Goal: Transaction & Acquisition: Purchase product/service

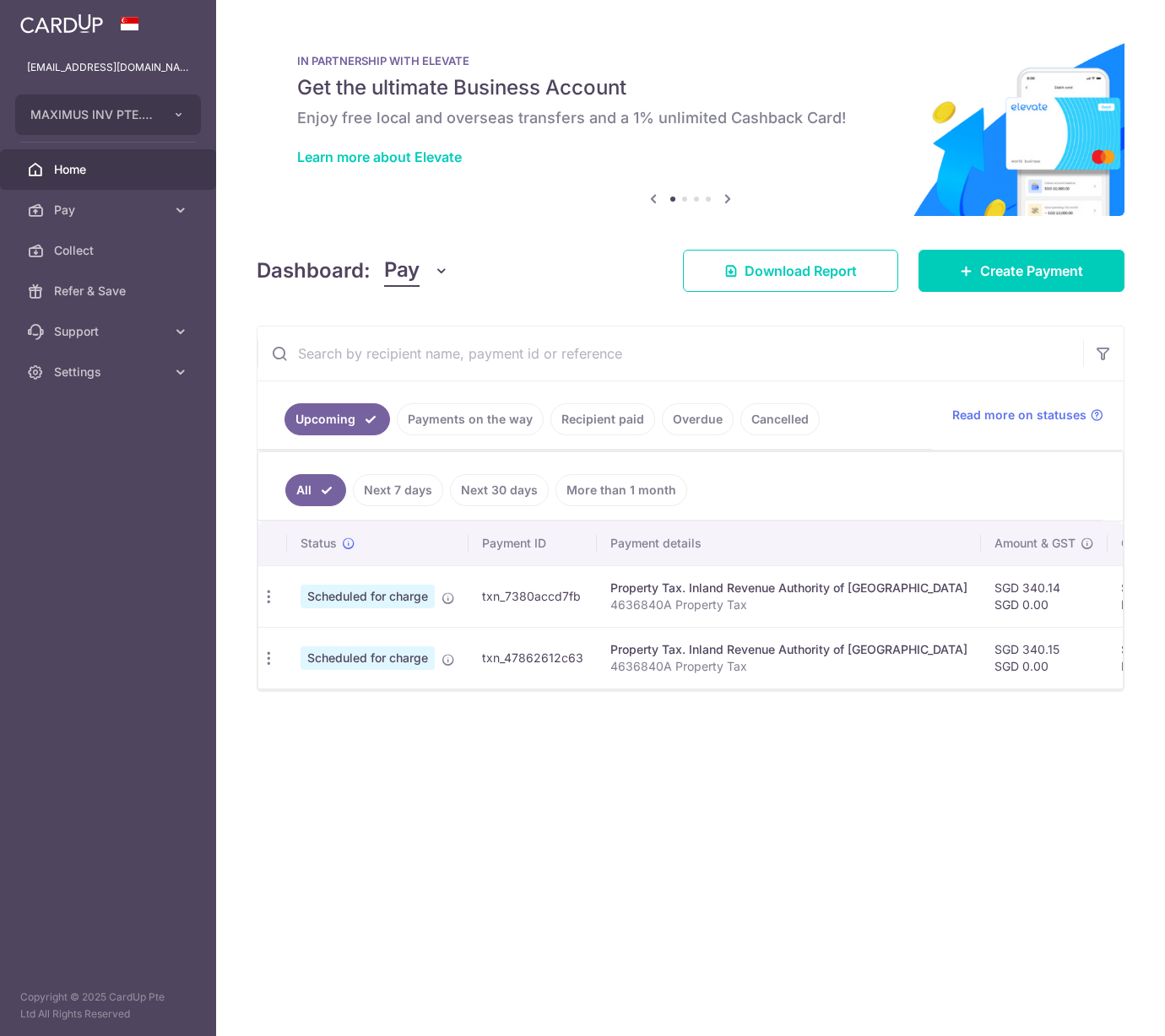
scroll to position [0, 15]
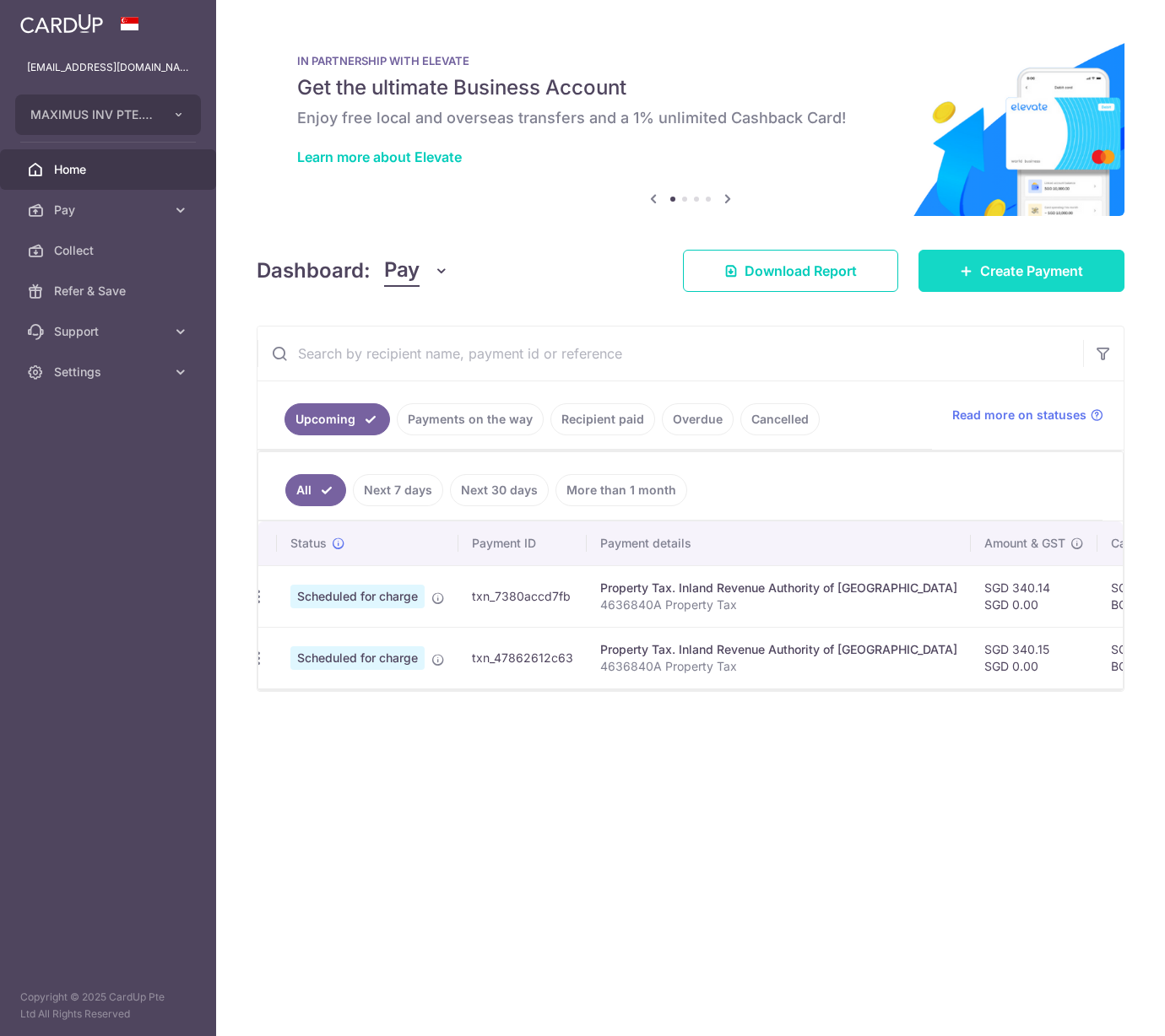
click at [984, 255] on link "Create Payment" at bounding box center [1021, 271] width 206 height 43
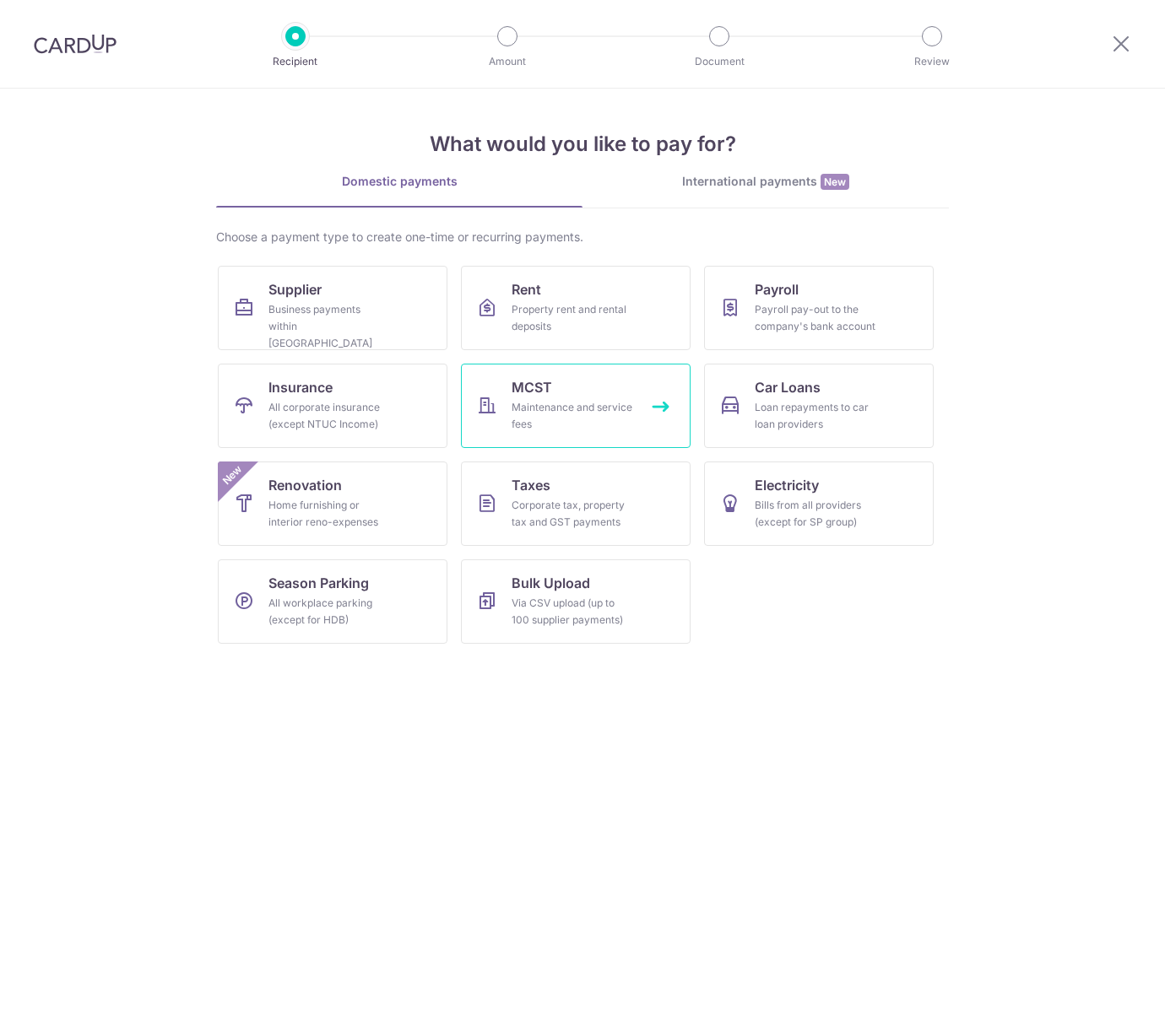
click at [572, 388] on link "MCST Maintenance and service fees" at bounding box center [575, 405] width 230 height 84
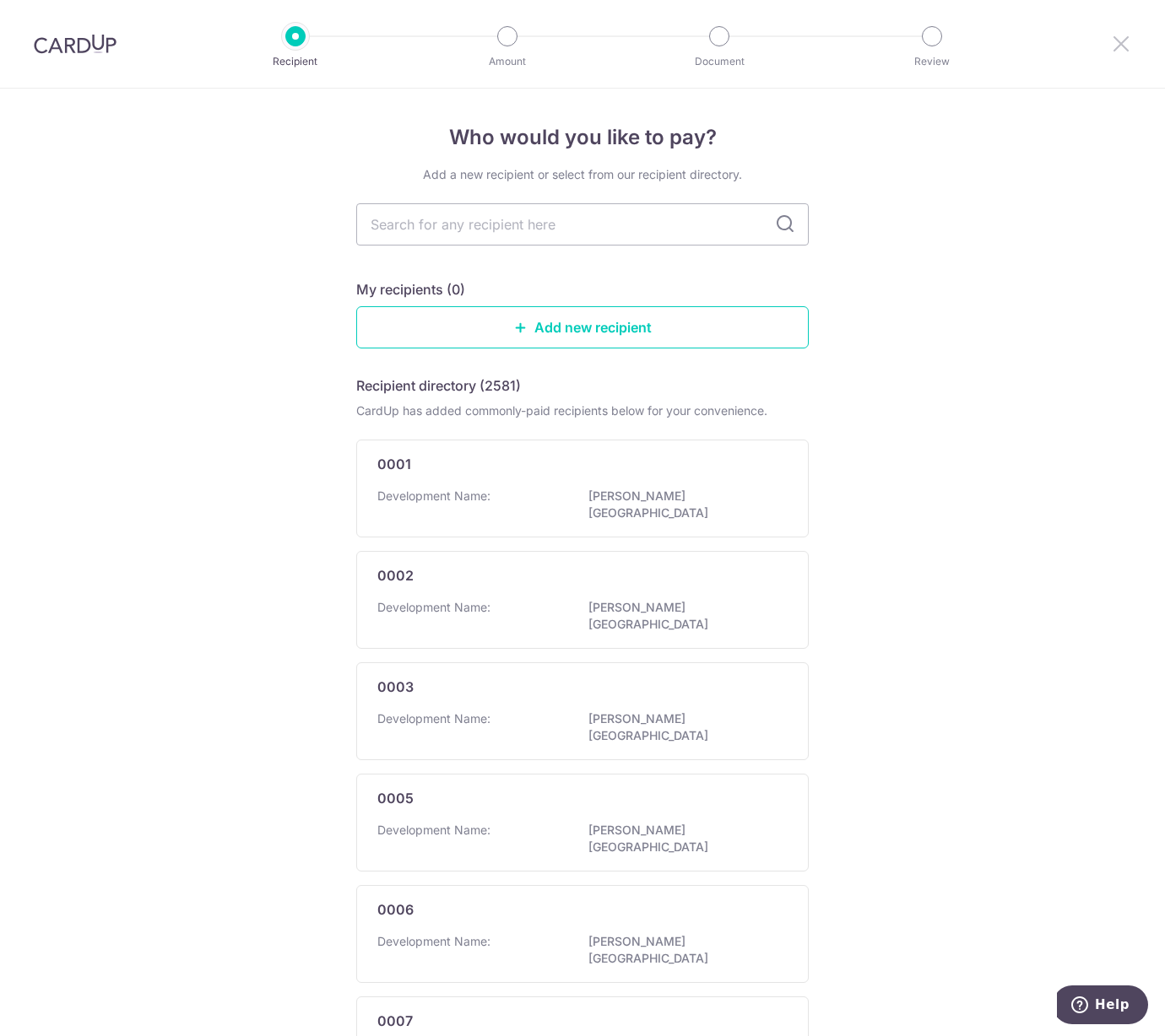
click at [1114, 47] on icon at bounding box center [1121, 43] width 20 height 21
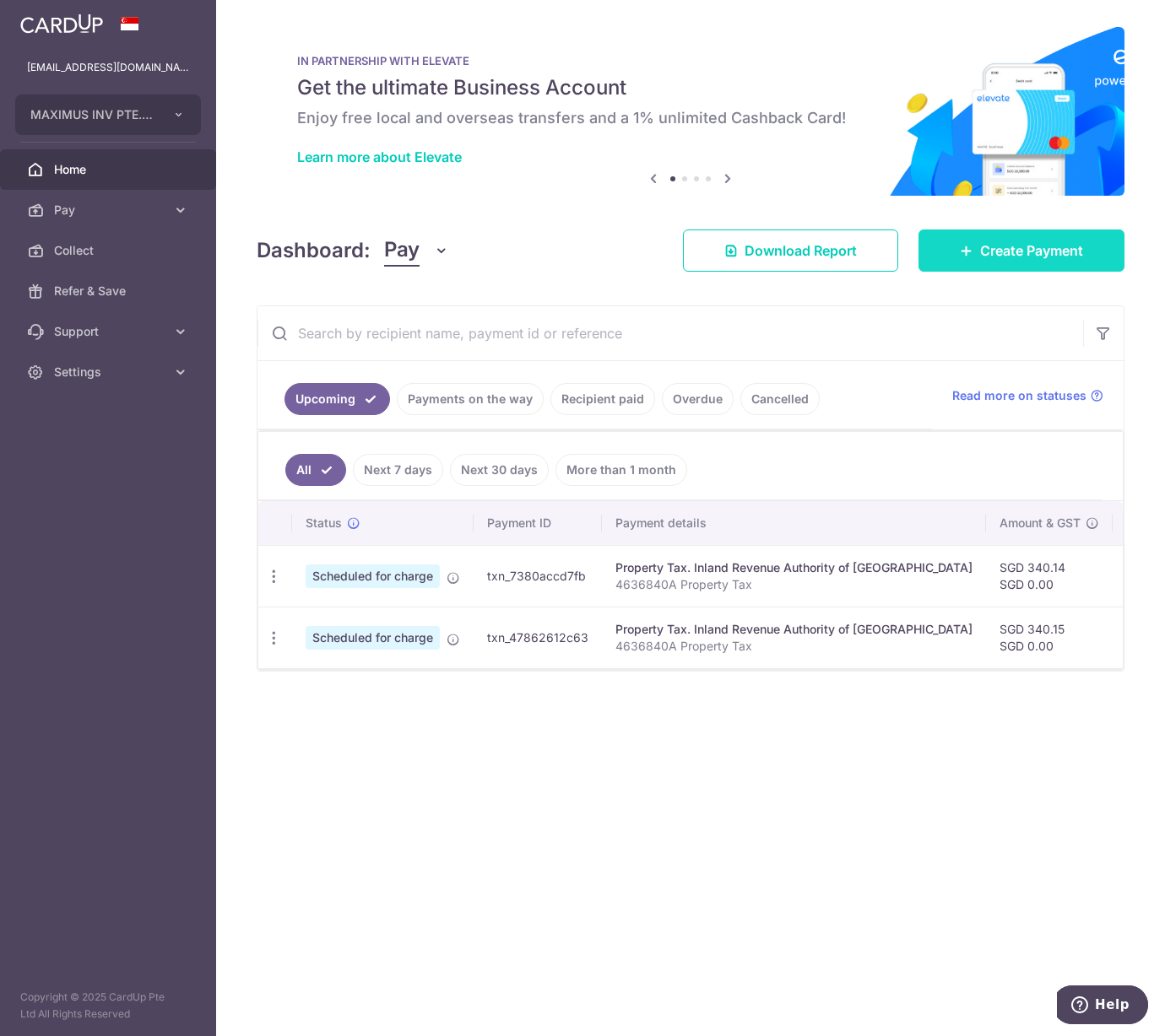
click at [949, 249] on link "Create Payment" at bounding box center [1021, 251] width 206 height 43
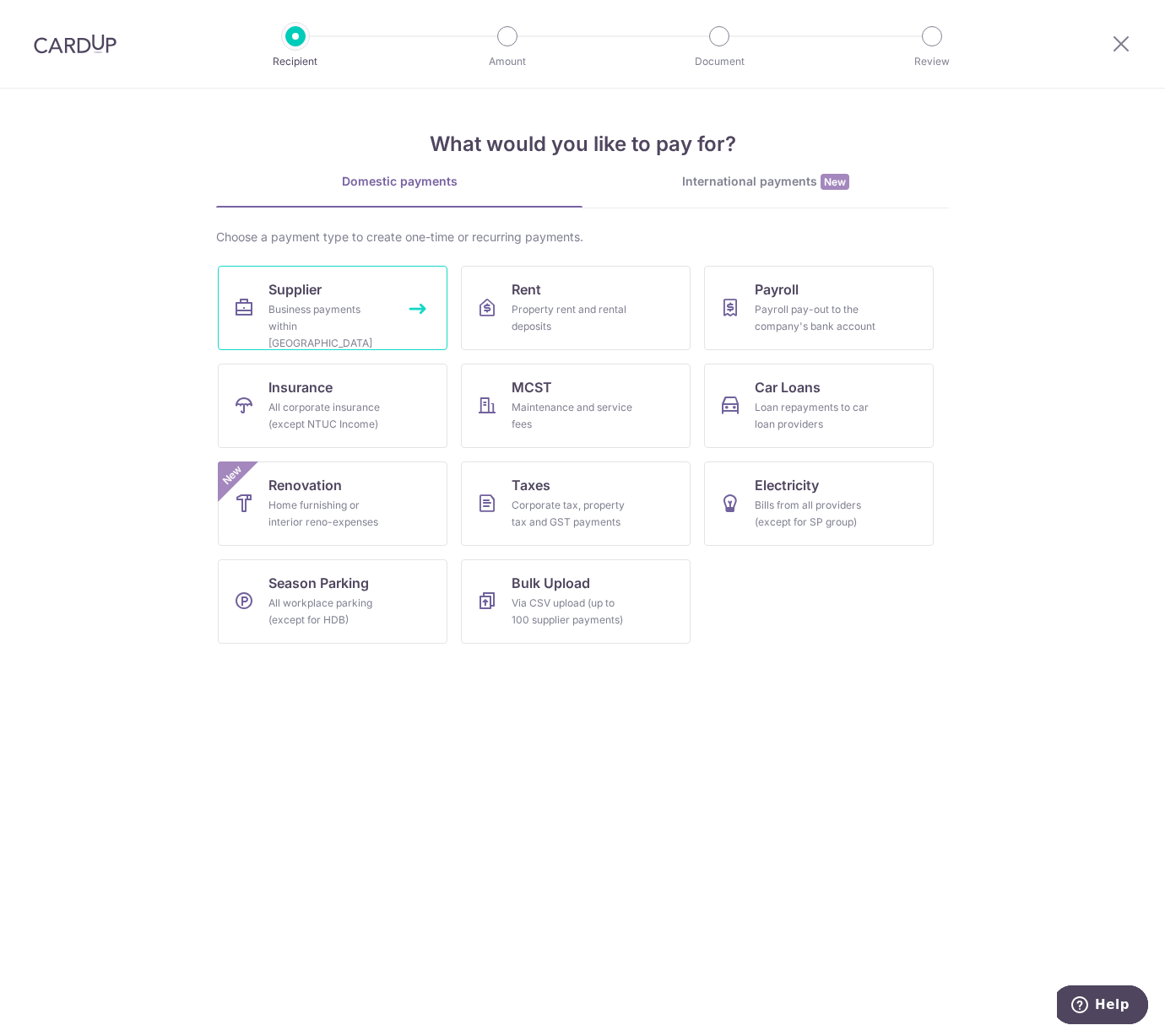
click at [294, 320] on div "Business payments within [GEOGRAPHIC_DATA]" at bounding box center [328, 326] width 122 height 51
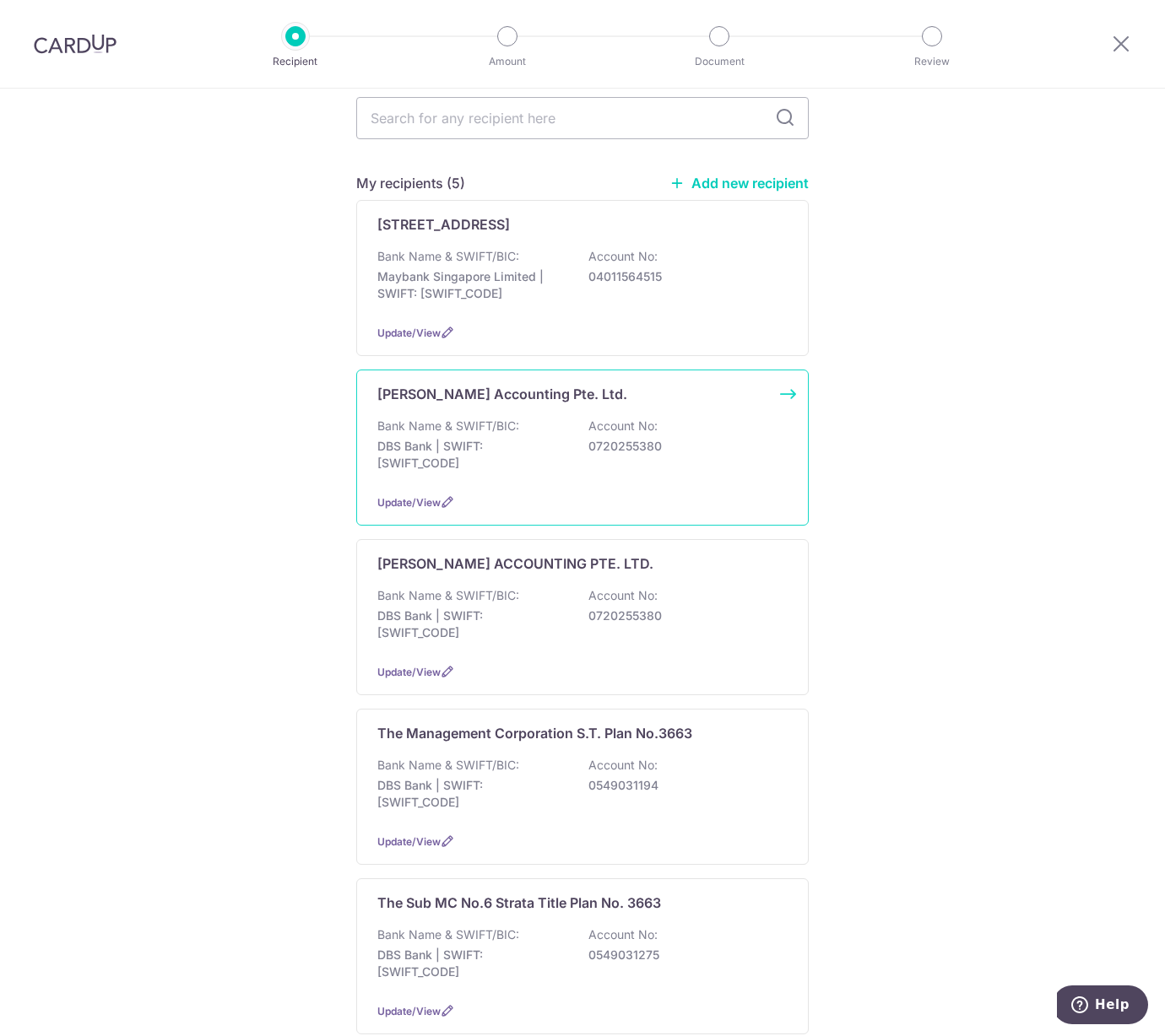
scroll to position [437, 0]
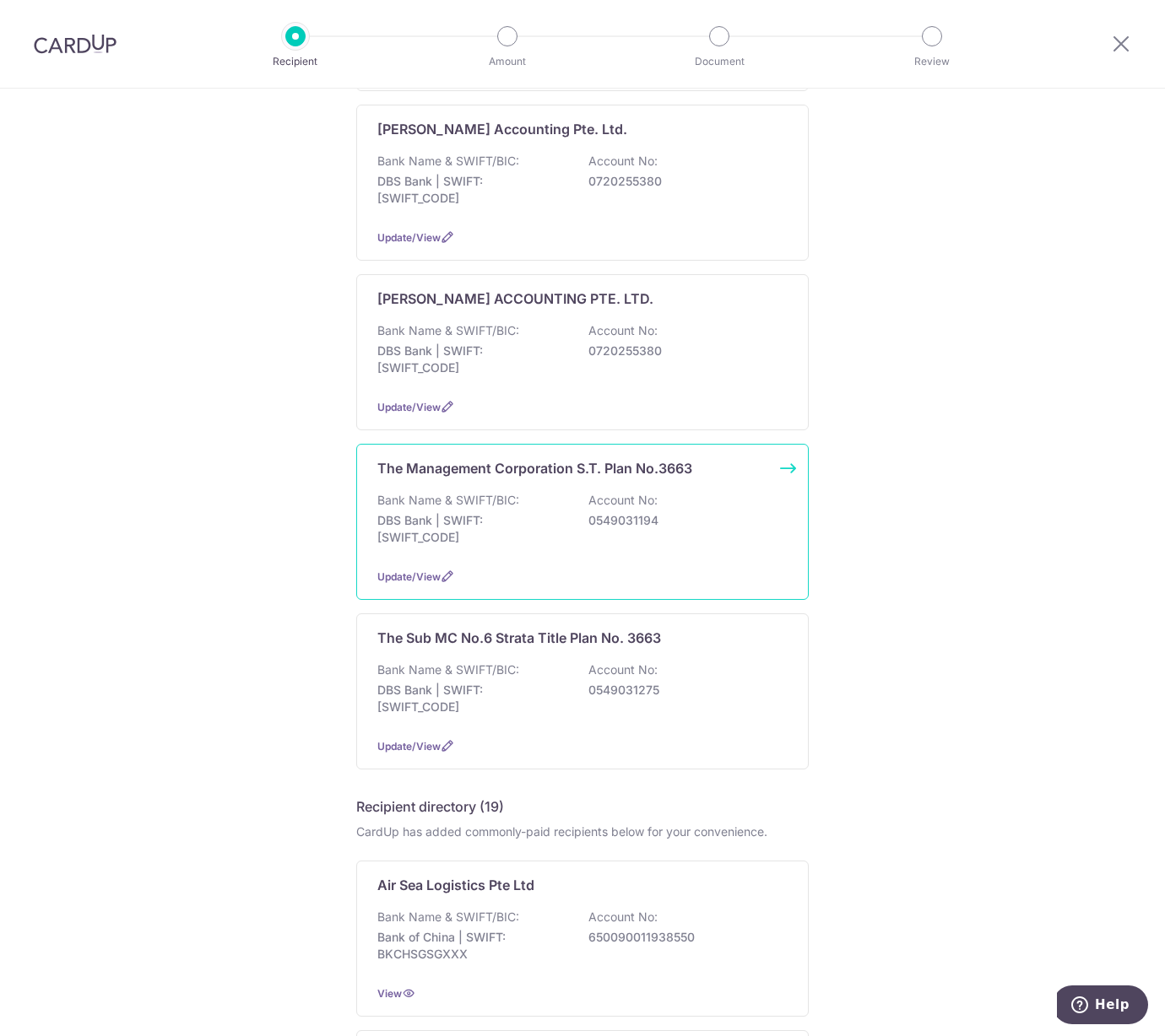
click at [445, 512] on p "DBS Bank | SWIFT: [SWIFT_CODE]" at bounding box center [471, 529] width 189 height 34
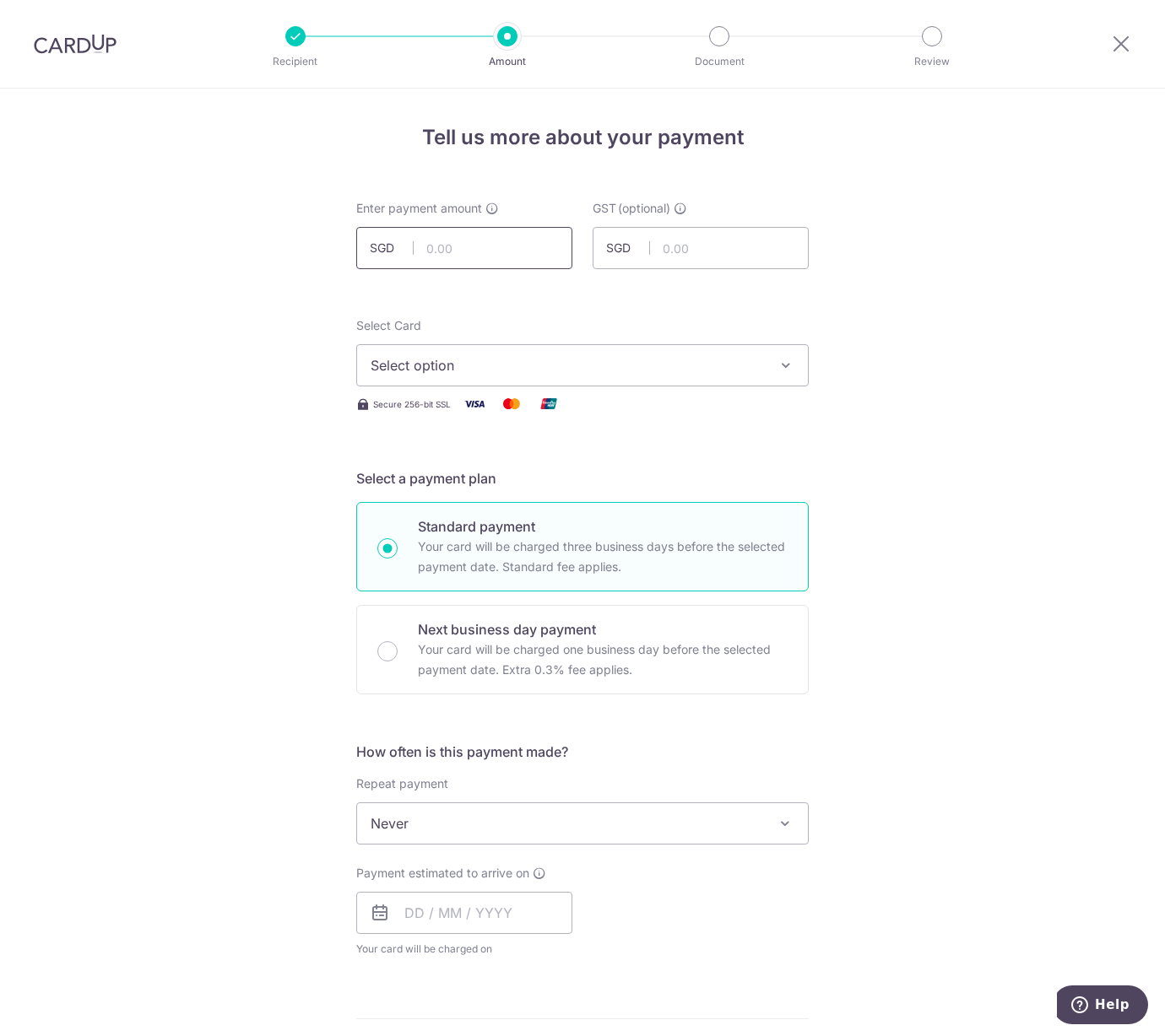
drag, startPoint x: 414, startPoint y: 255, endPoint x: 429, endPoint y: 249, distance: 16.2
click at [416, 253] on input "text" at bounding box center [464, 248] width 216 height 43
type input "323.74"
click at [442, 365] on span "Select option" at bounding box center [567, 365] width 393 height 20
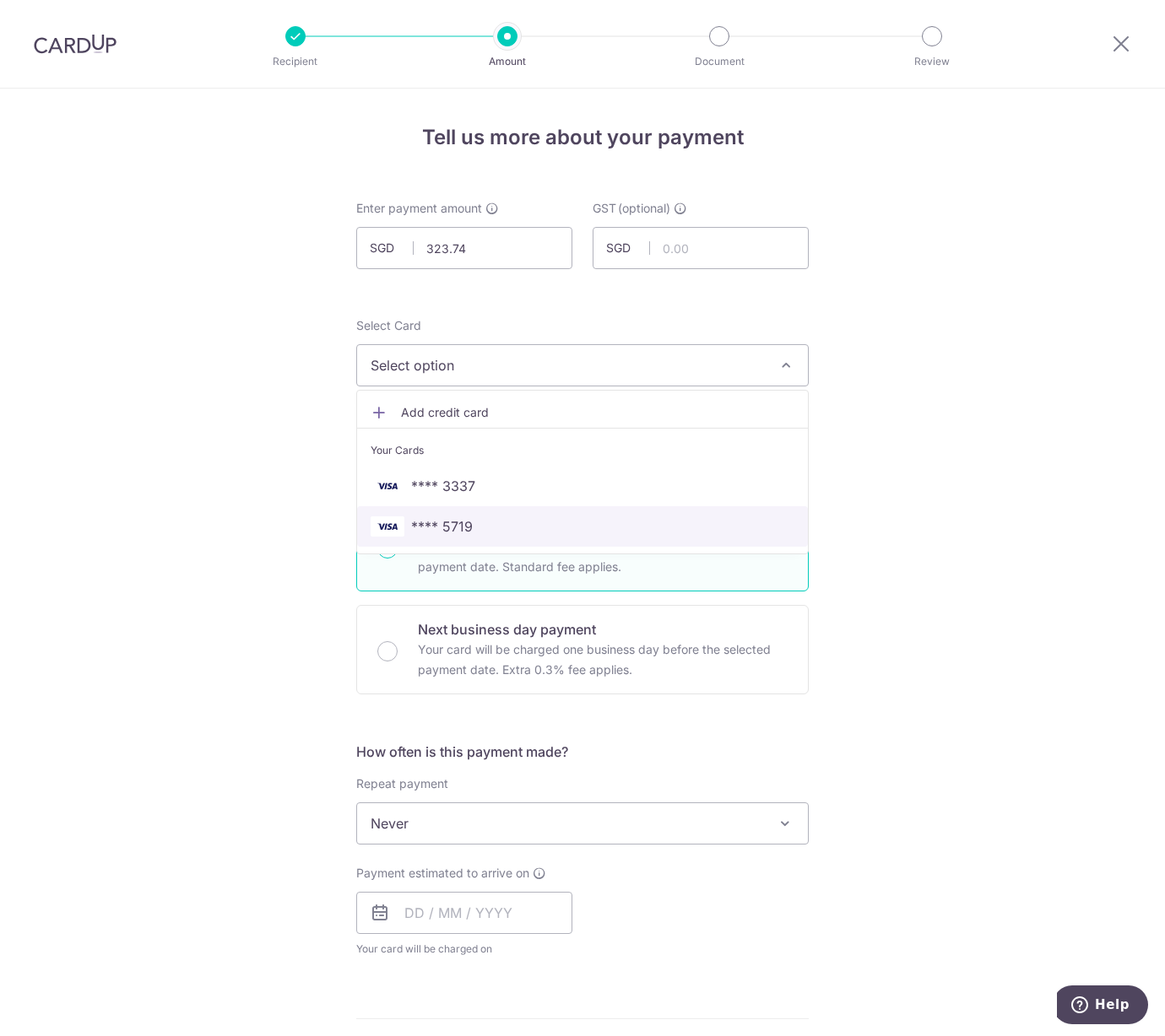
click at [429, 529] on span "**** 5719" at bounding box center [441, 526] width 61 height 20
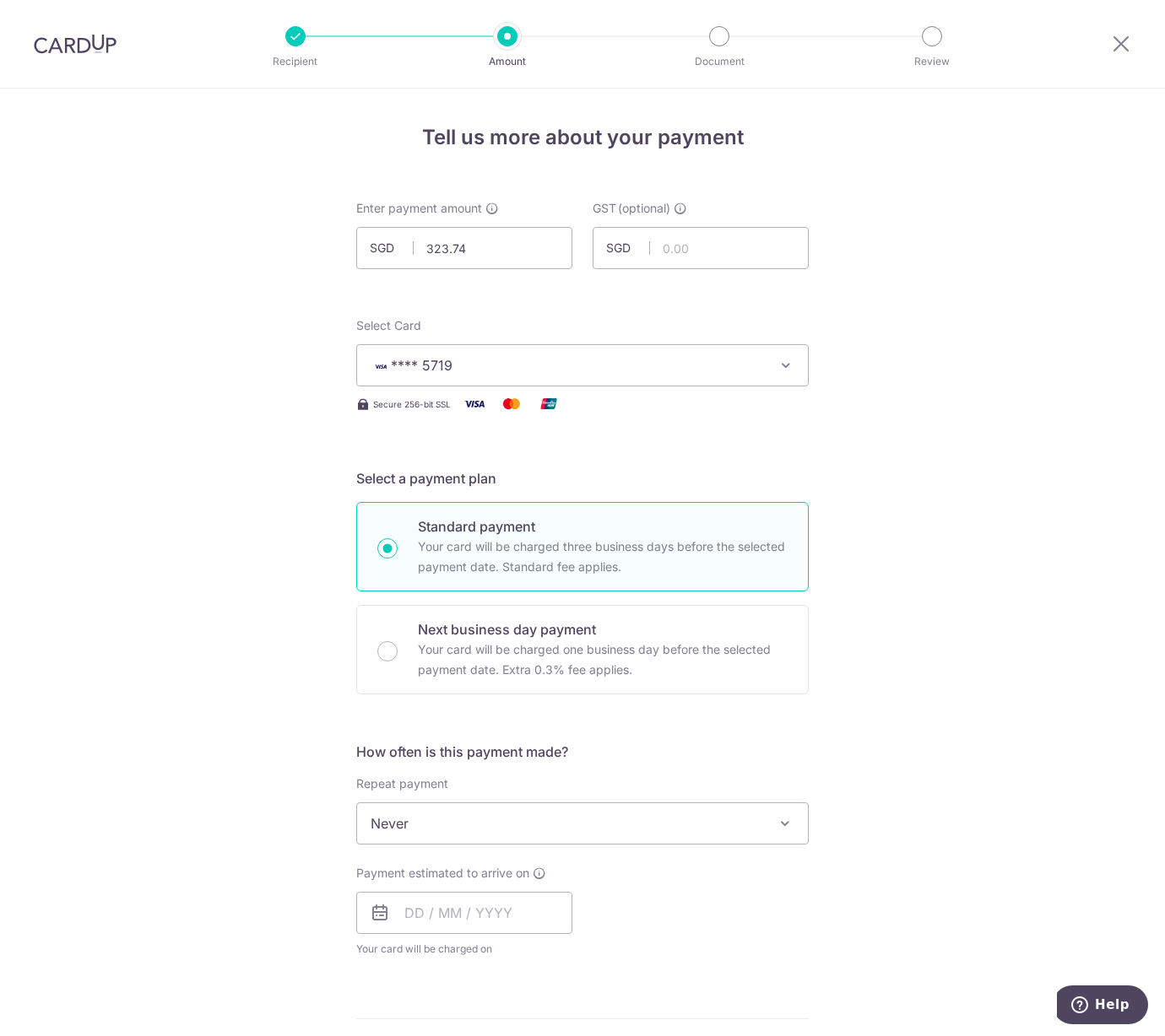
click at [418, 836] on span "Never" at bounding box center [582, 824] width 451 height 41
click at [132, 659] on div "Tell us more about your payment Enter payment amount SGD 323.74 323.74 GST (opt…" at bounding box center [582, 908] width 1165 height 1639
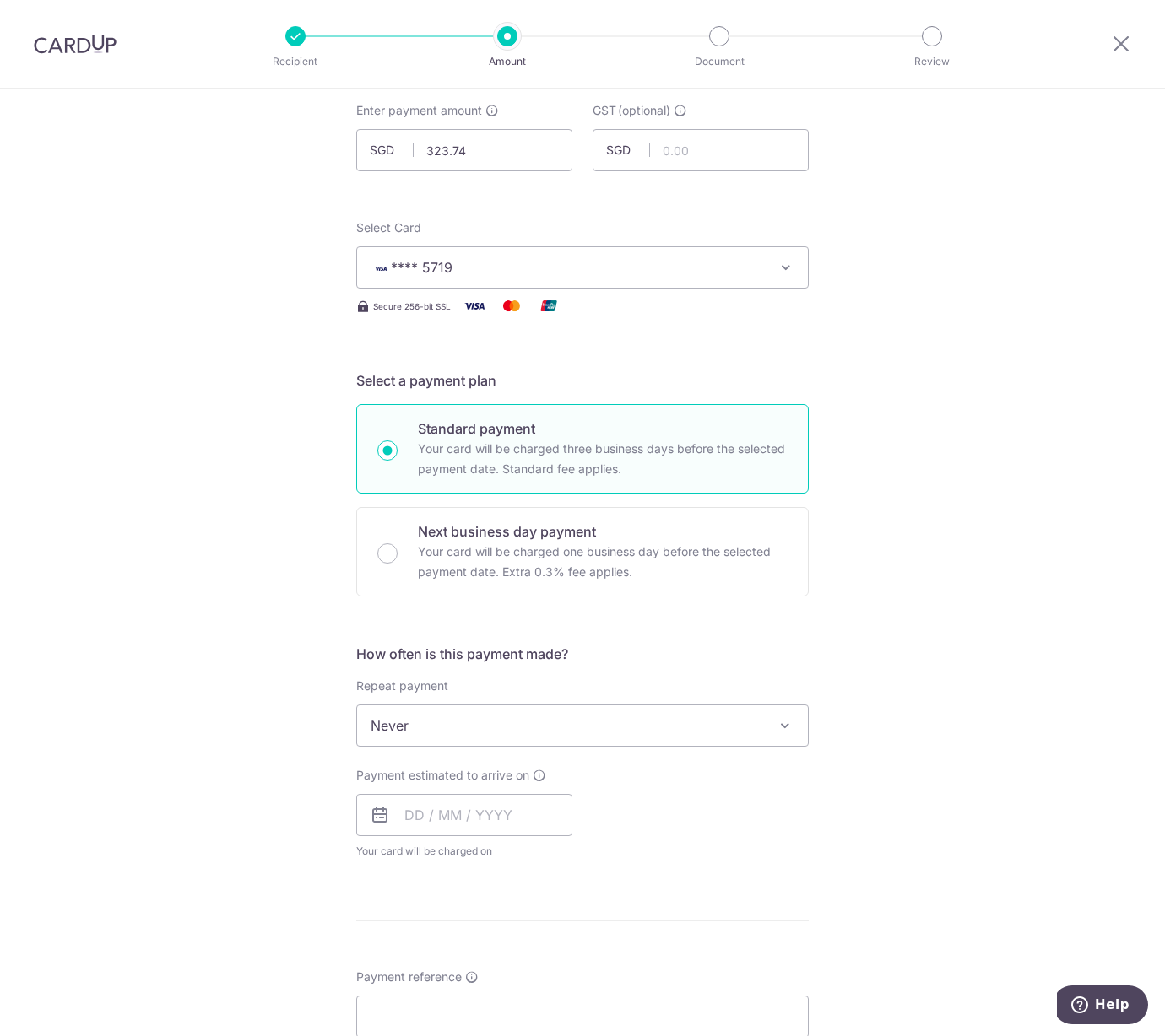
click at [411, 736] on span "Never" at bounding box center [582, 726] width 451 height 41
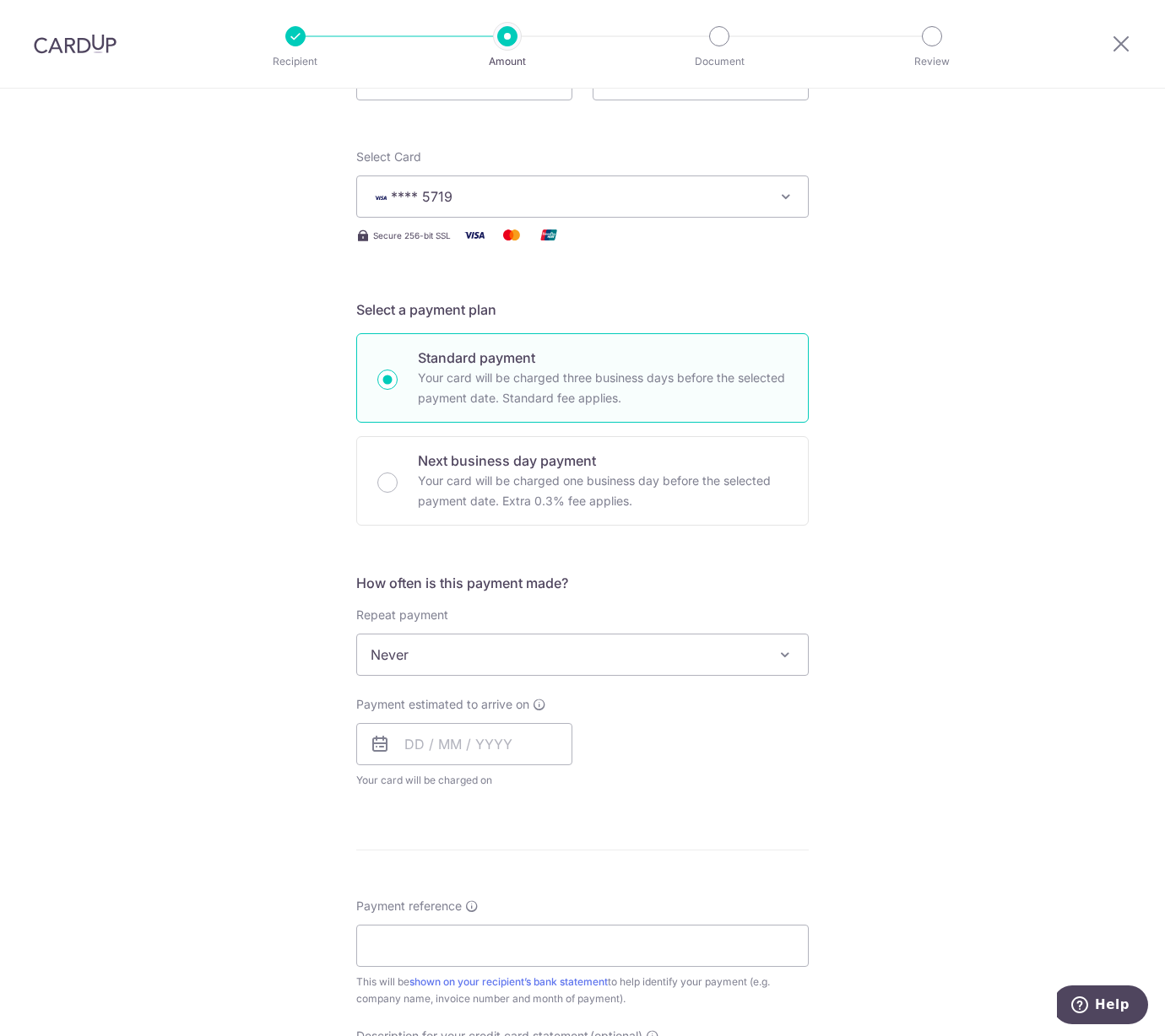
click at [296, 685] on div "Tell us more about your payment Enter payment amount SGD 323.74 323.74 GST (opt…" at bounding box center [582, 740] width 1165 height 1639
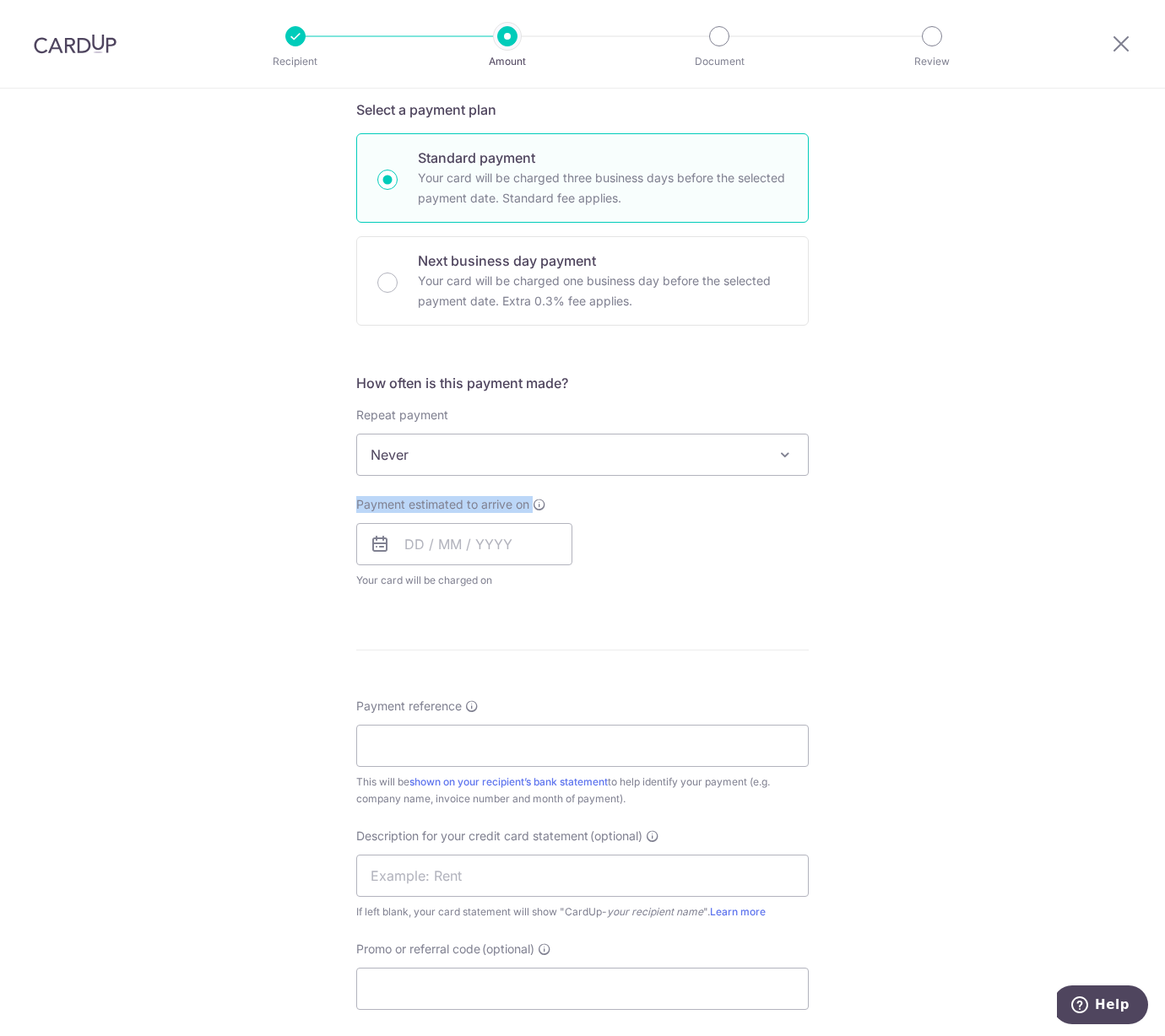
scroll to position [476, 0]
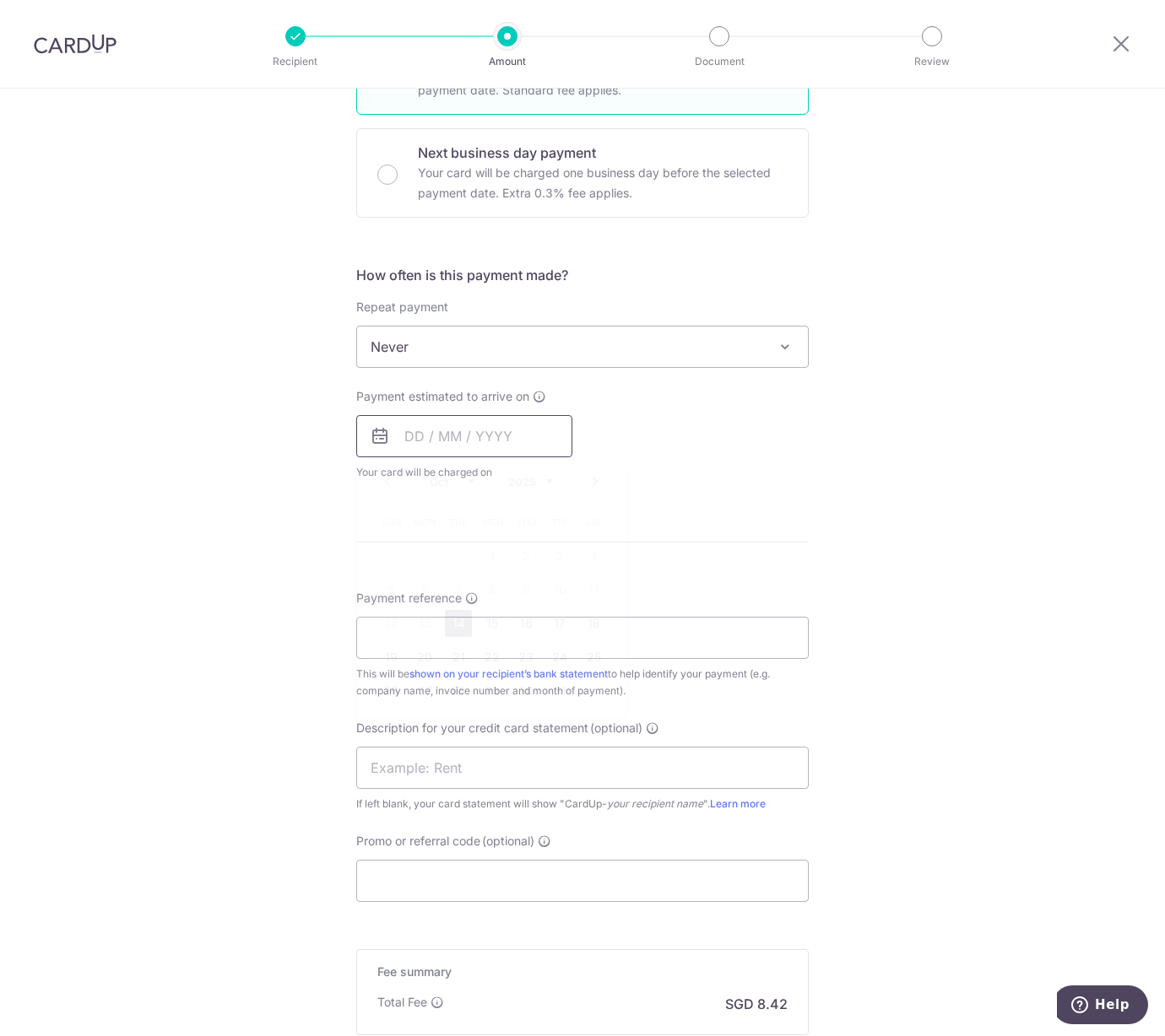
click at [427, 434] on input "text" at bounding box center [464, 436] width 216 height 43
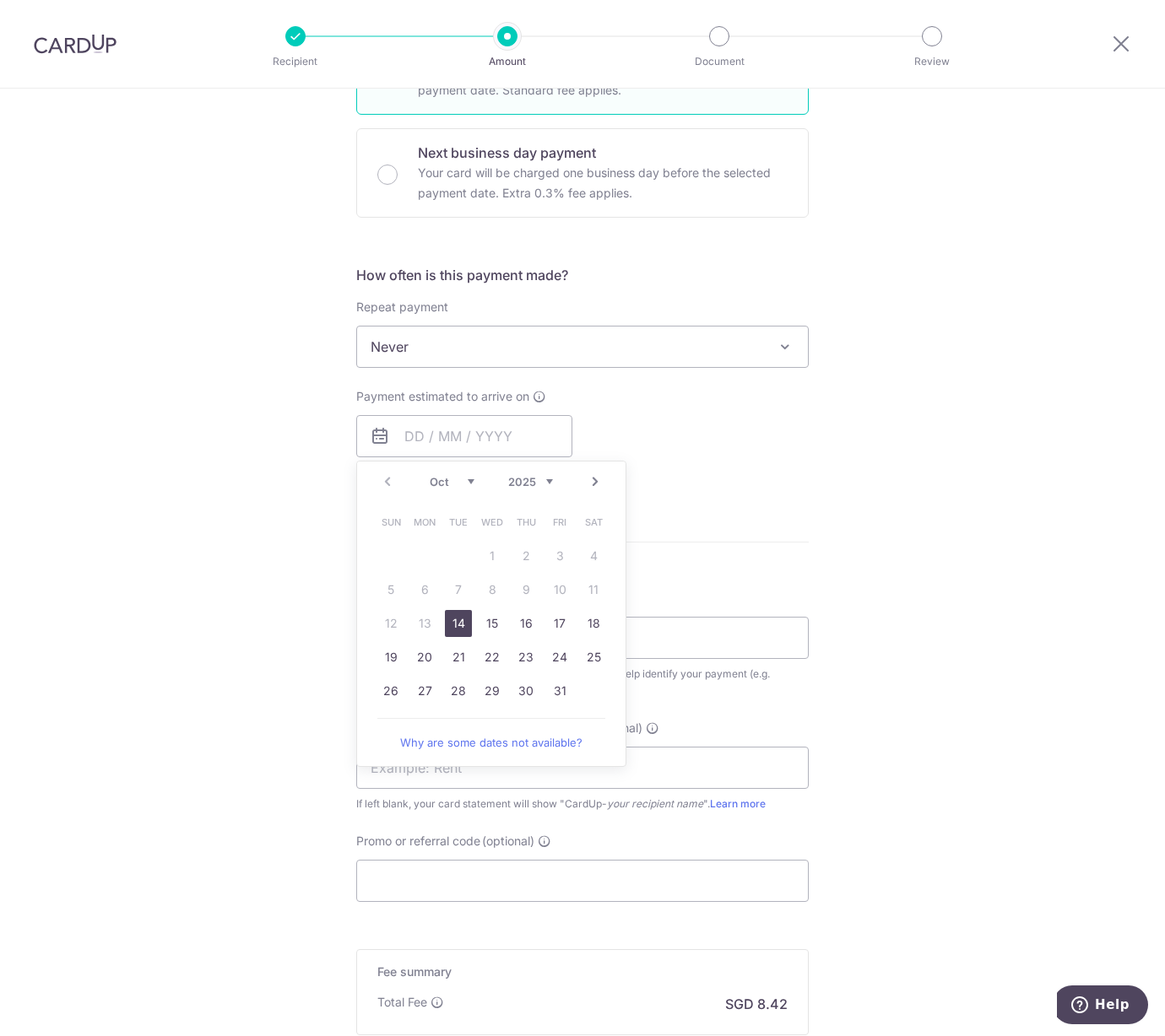
click at [448, 628] on link "14" at bounding box center [458, 624] width 27 height 27
type input "[DATE]"
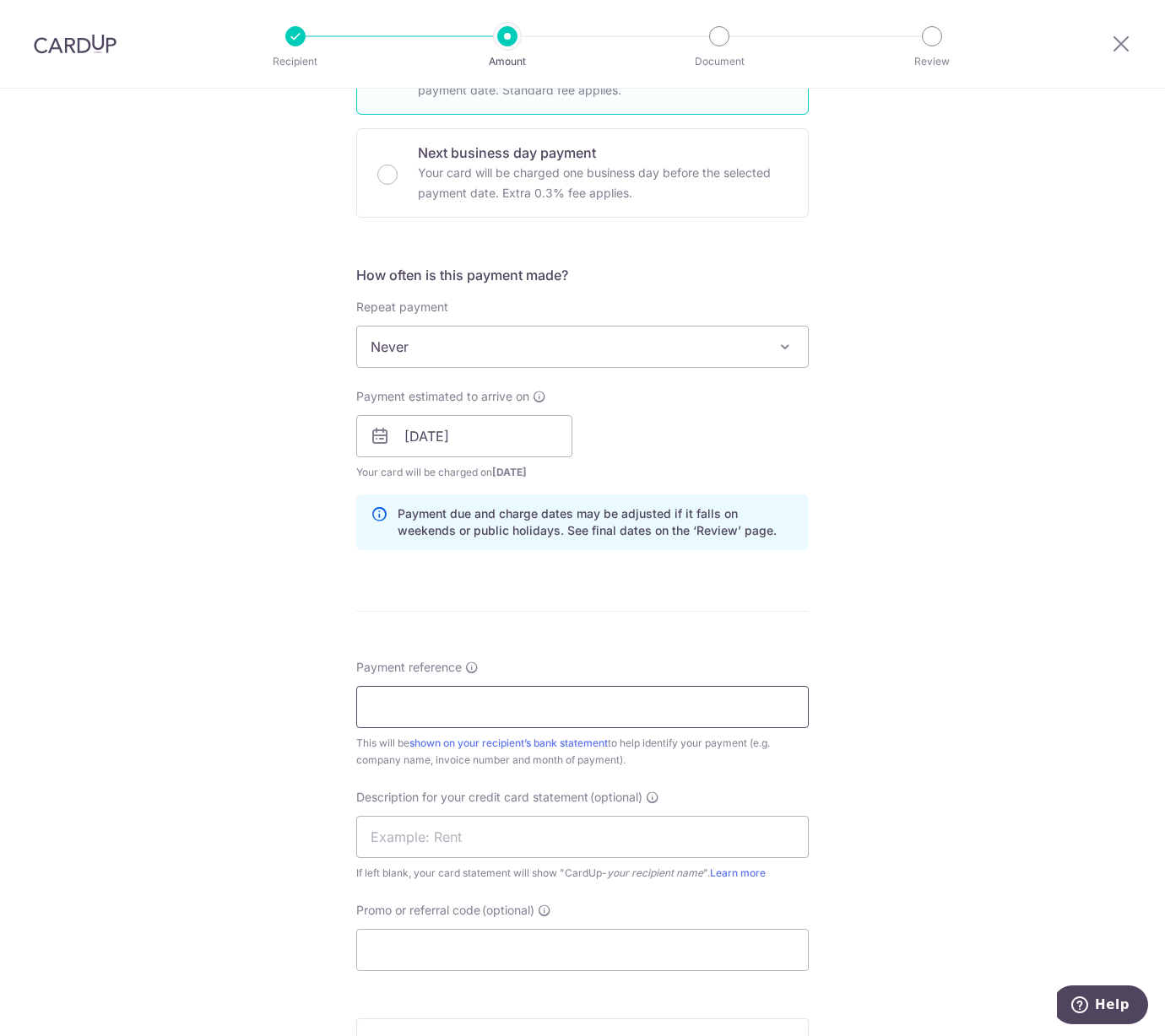
click at [413, 716] on input "Payment reference" at bounding box center [582, 707] width 453 height 43
click at [392, 696] on input "Payment reference" at bounding box center [582, 707] width 453 height 43
type input "Blk 28 07147"
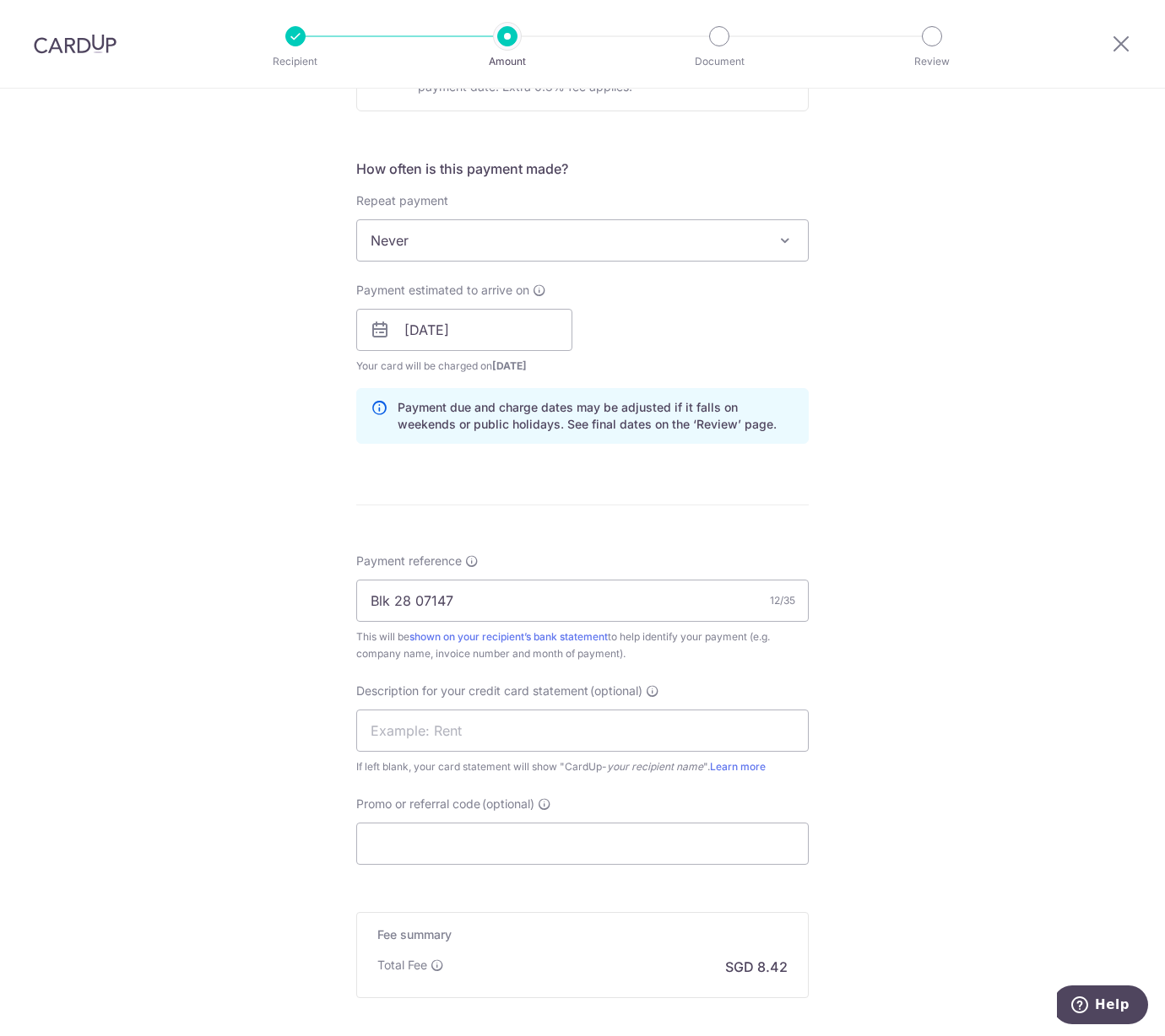
scroll to position [601, 0]
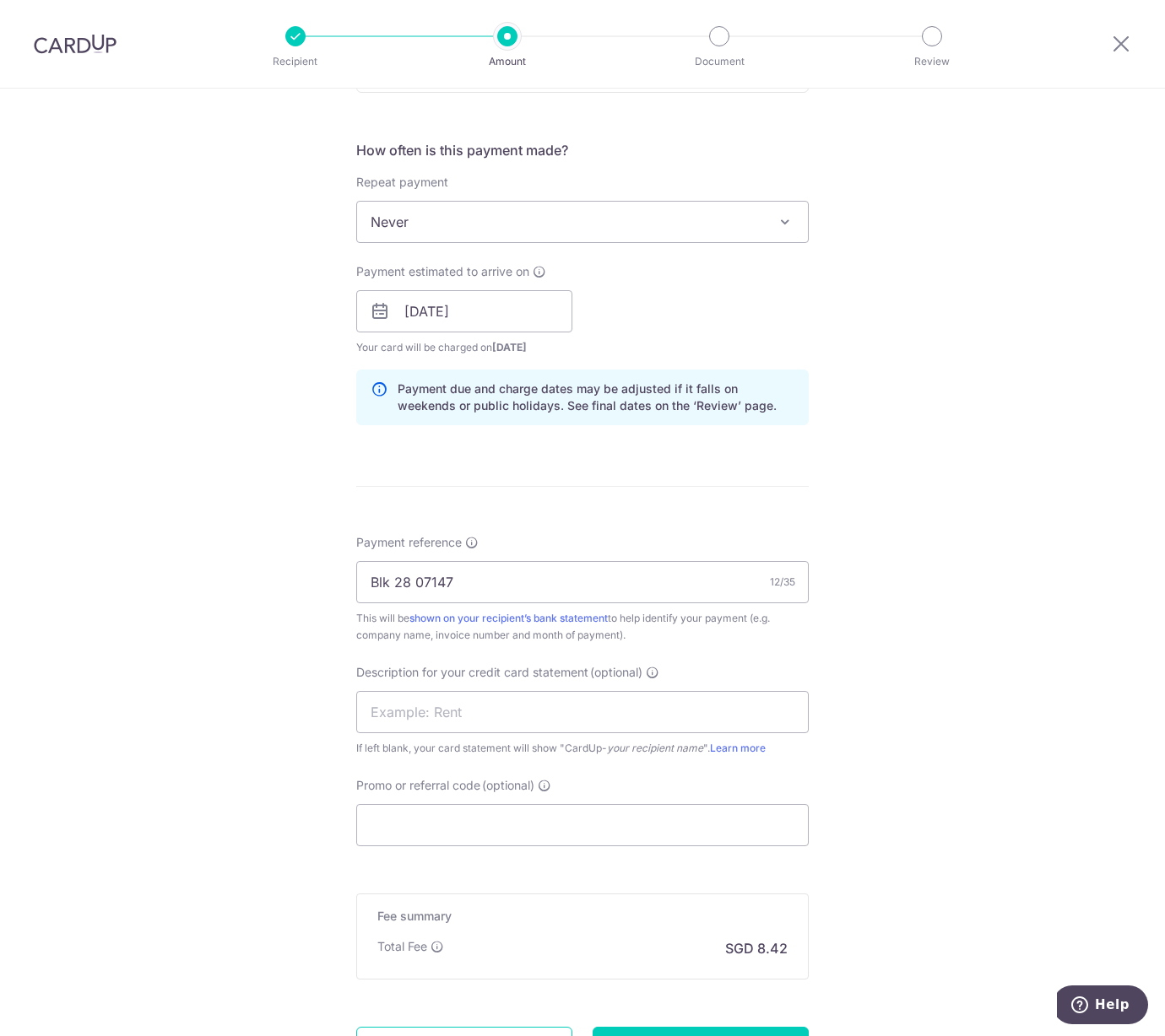
click at [482, 692] on div "Description for your credit card statement (optional) If left blank, your card …" at bounding box center [582, 710] width 453 height 93
click at [475, 706] on input "text" at bounding box center [582, 712] width 453 height 43
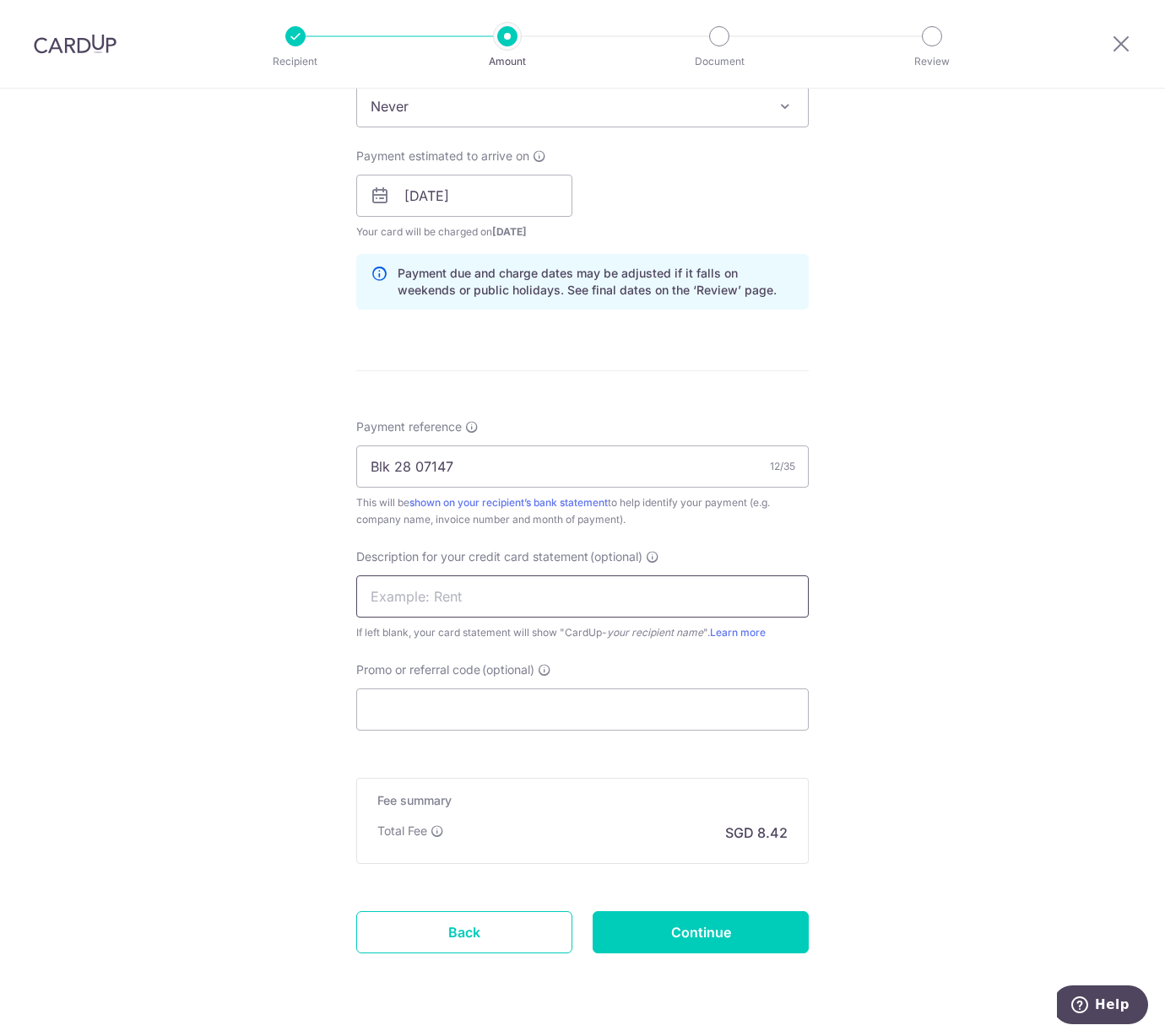
scroll to position [726, 0]
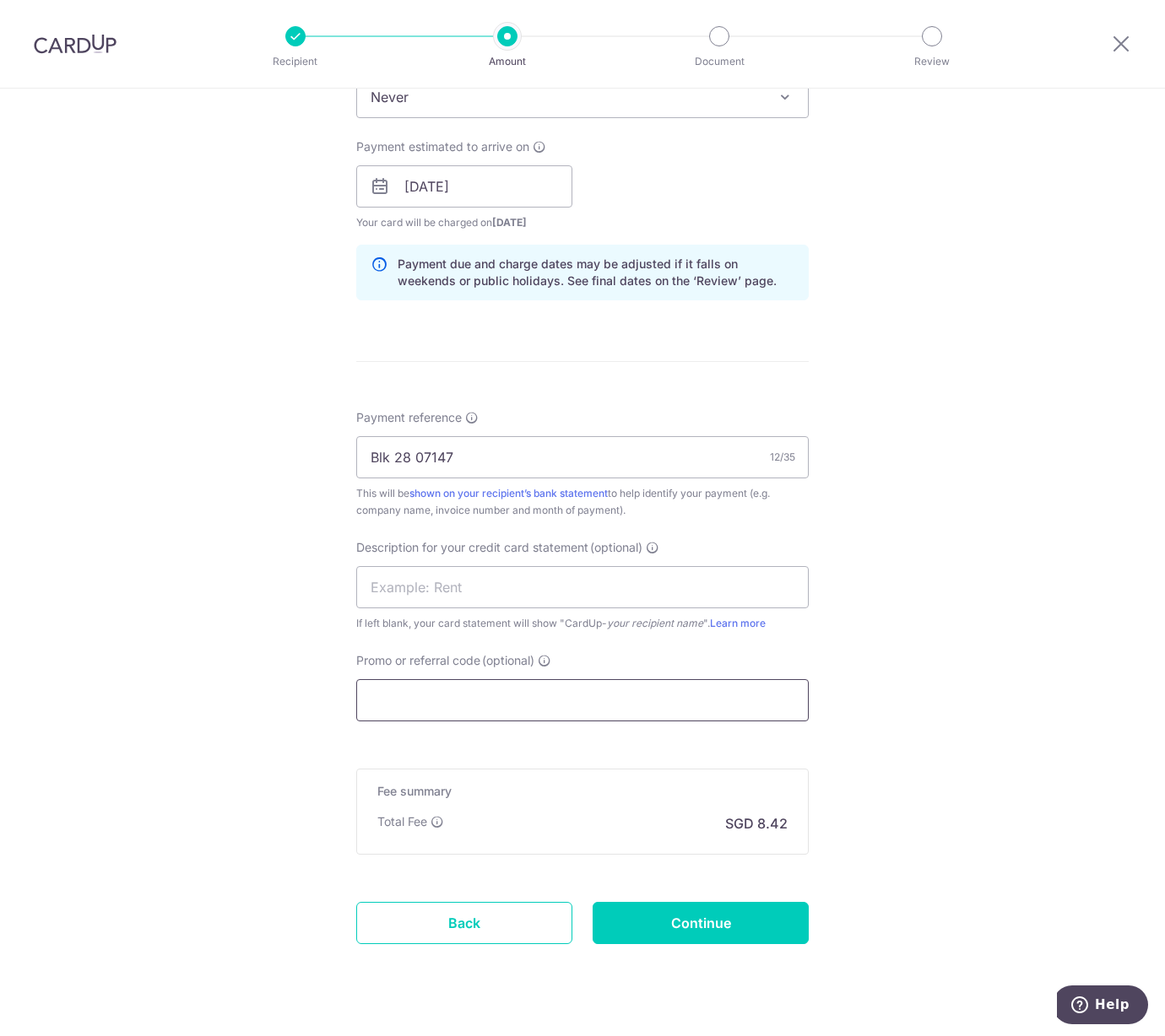
click at [473, 703] on input "Promo or referral code (optional)" at bounding box center [582, 701] width 453 height 43
click at [464, 601] on input "text" at bounding box center [582, 587] width 453 height 43
paste input "Blk 28 07147"
type input "Blk 28 07147"
click at [444, 641] on div "Payment reference Blk 28 07147 12/35 This will be shown on your recipient’s ban…" at bounding box center [582, 565] width 453 height 312
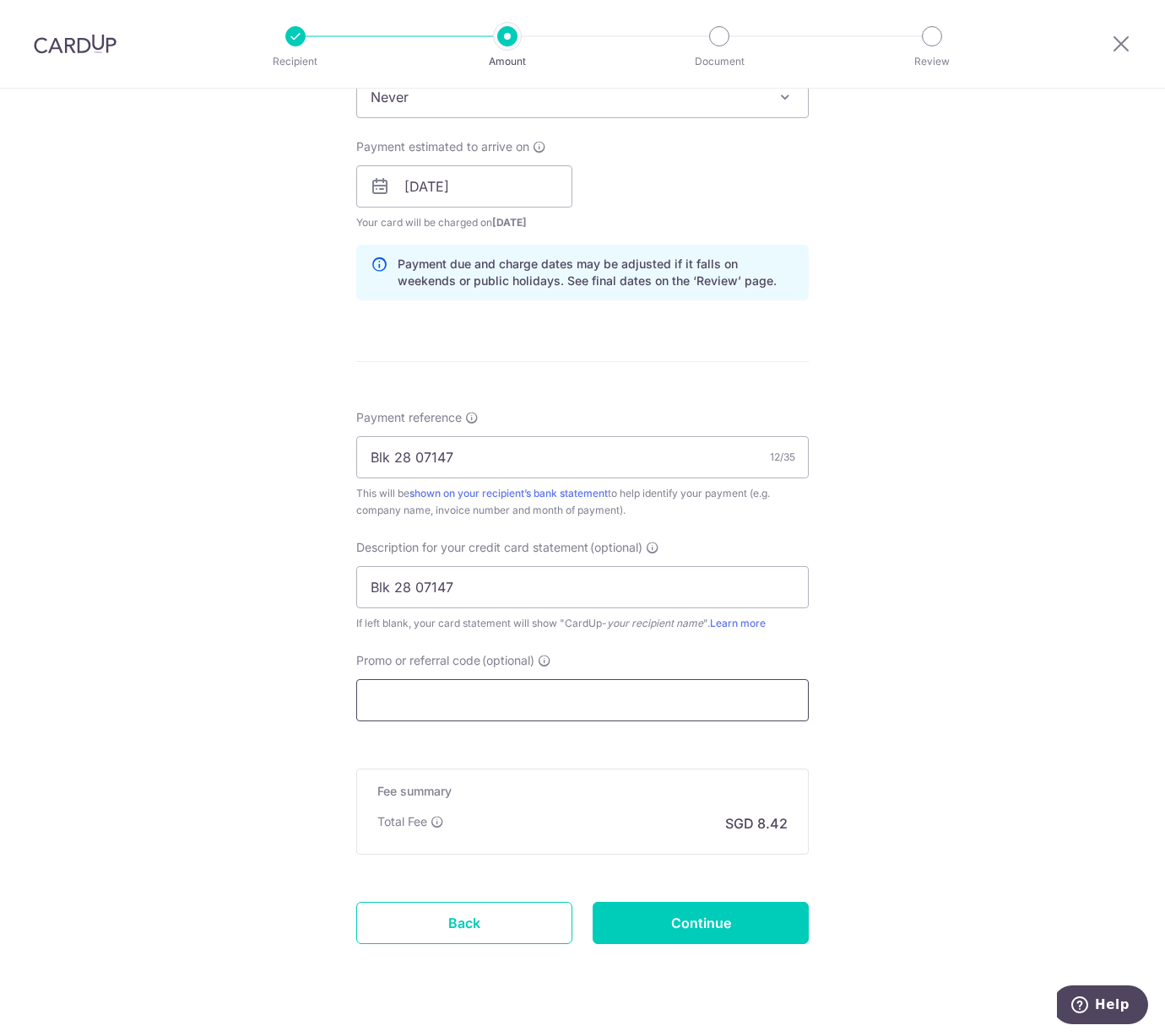
click at [447, 685] on input "Promo or referral code (optional)" at bounding box center [582, 701] width 453 height 43
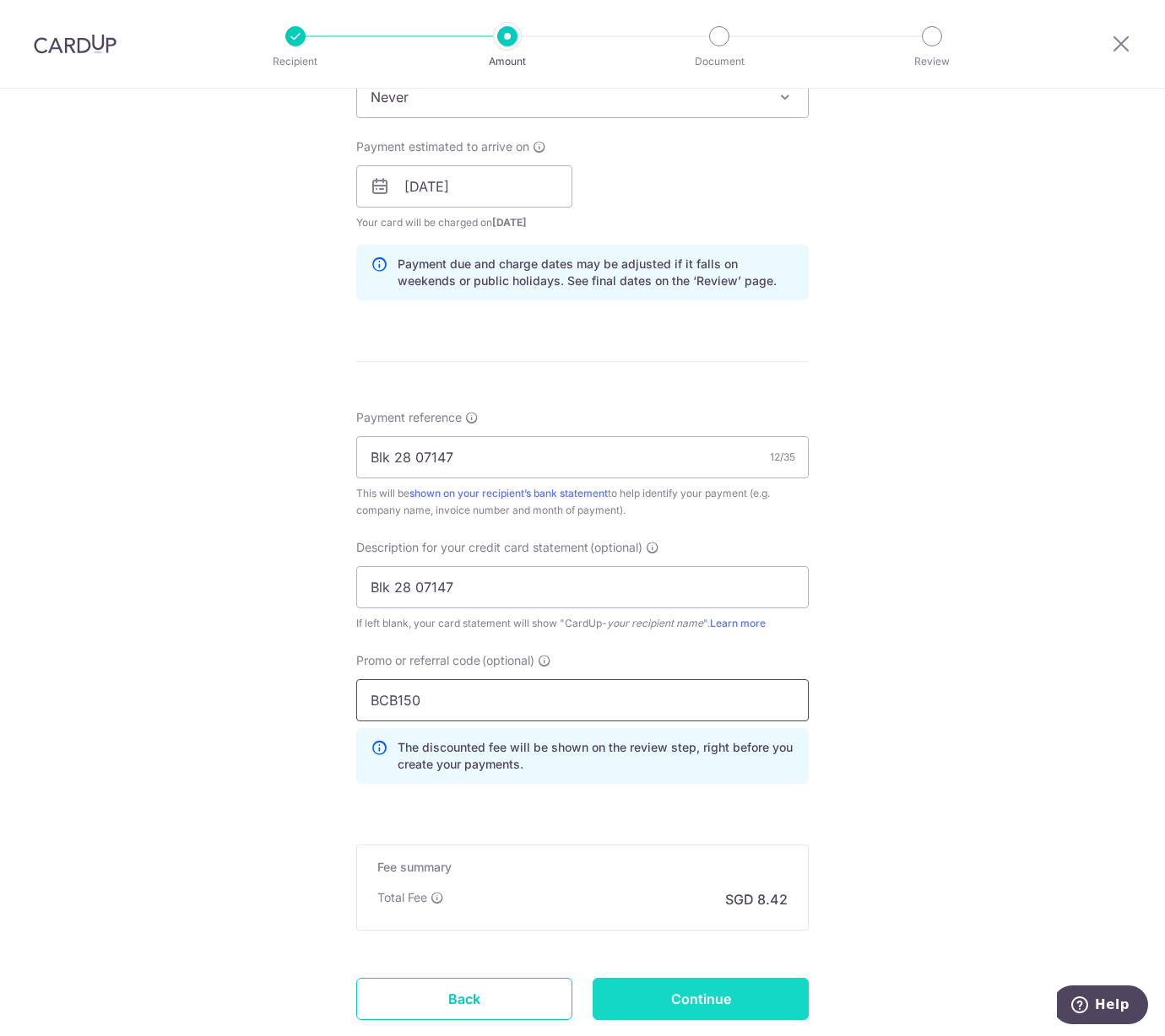
type input "BCB150"
click at [668, 1002] on input "Continue" at bounding box center [701, 999] width 216 height 43
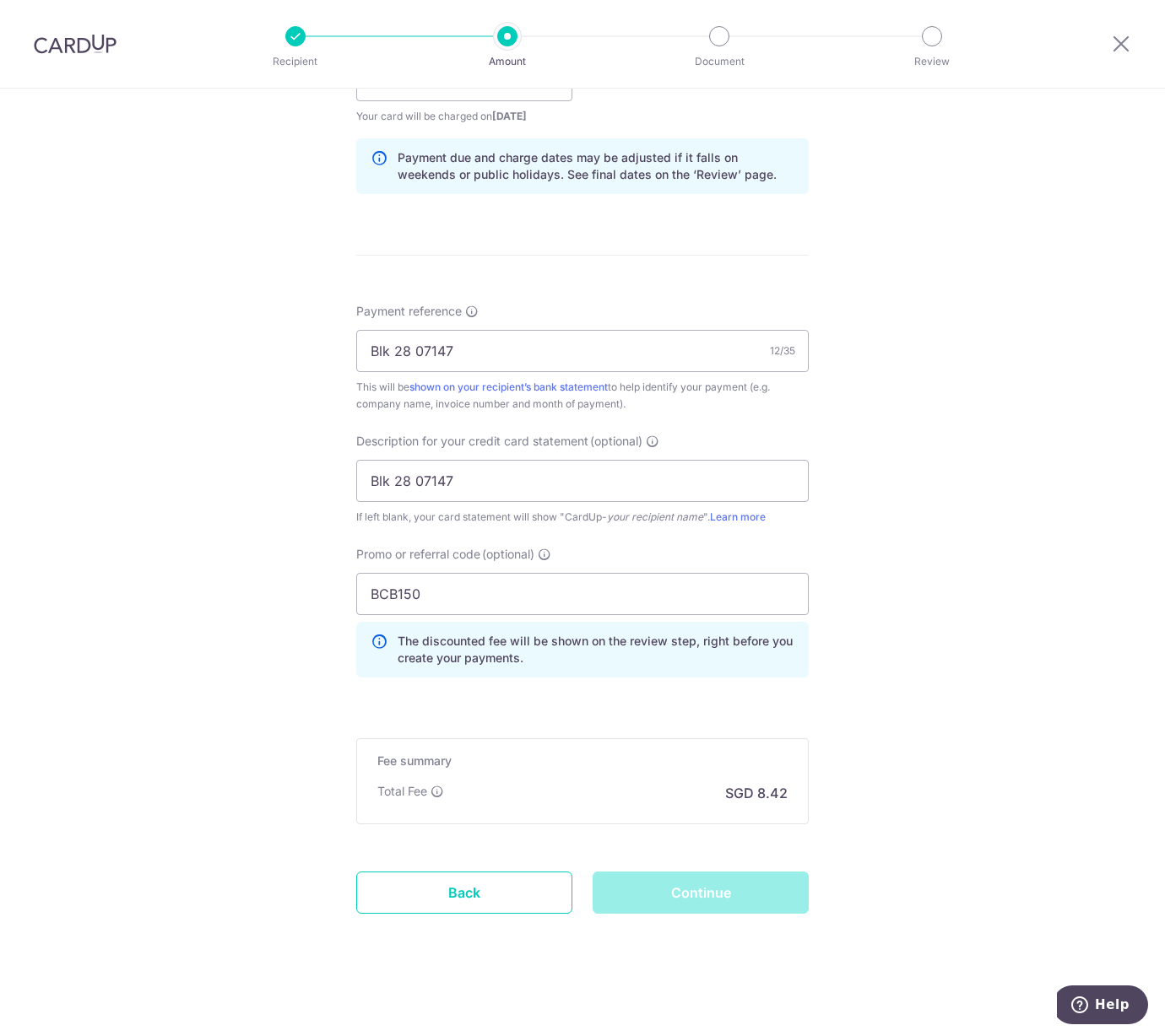
scroll to position [837, 0]
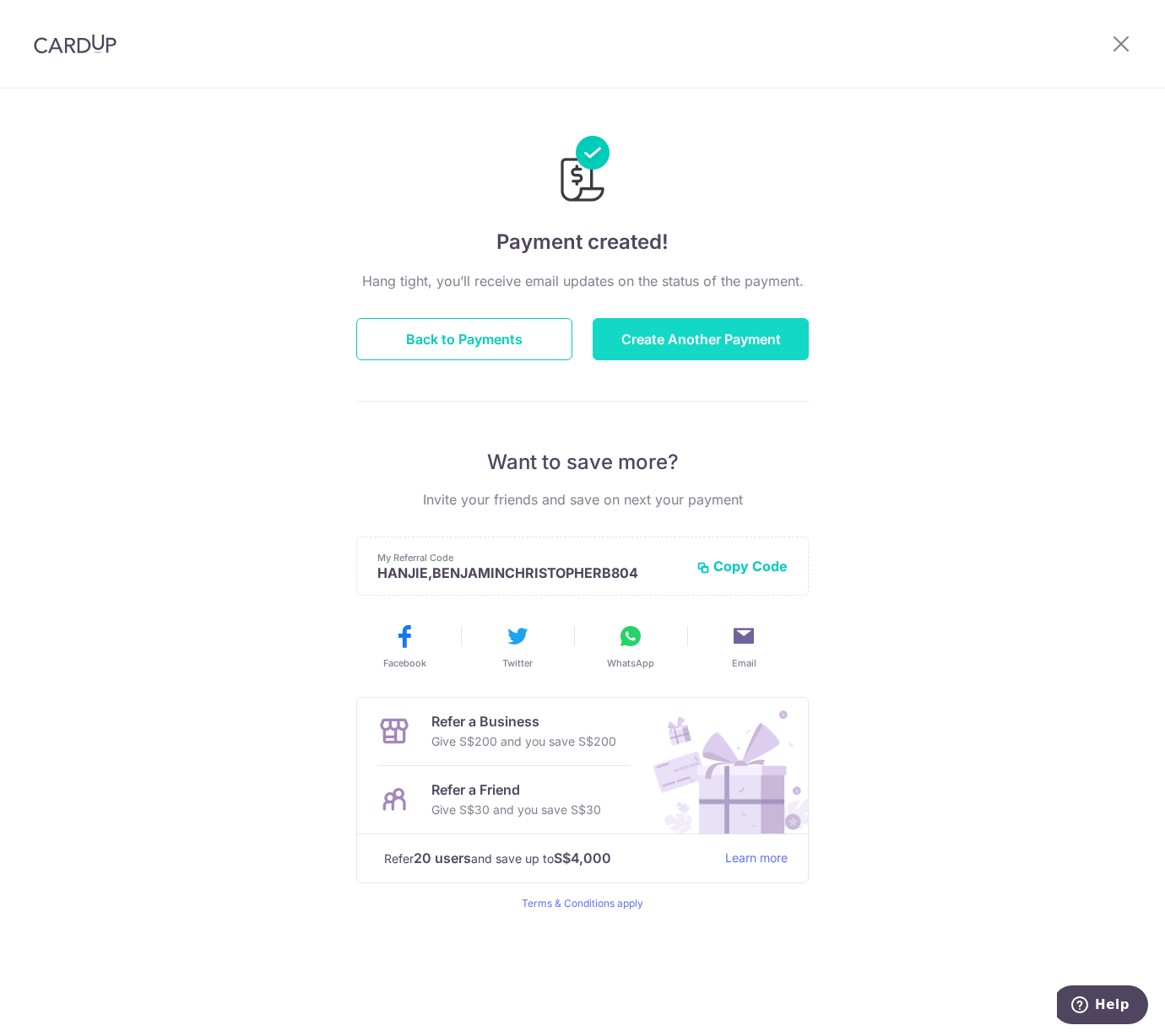
click at [668, 342] on button "Create Another Payment" at bounding box center [701, 340] width 216 height 43
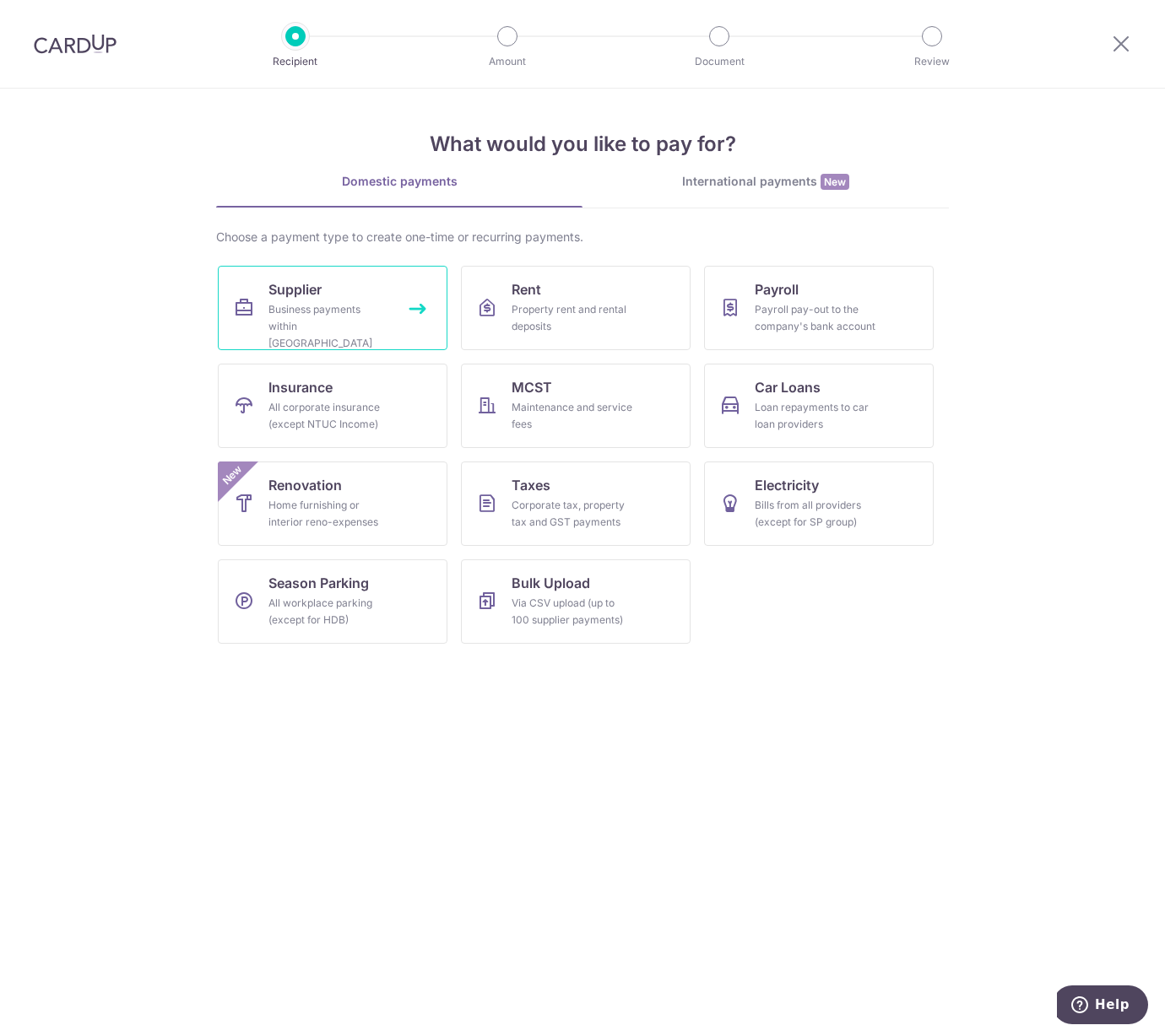
click at [350, 310] on div "Business payments within [GEOGRAPHIC_DATA]" at bounding box center [328, 326] width 122 height 51
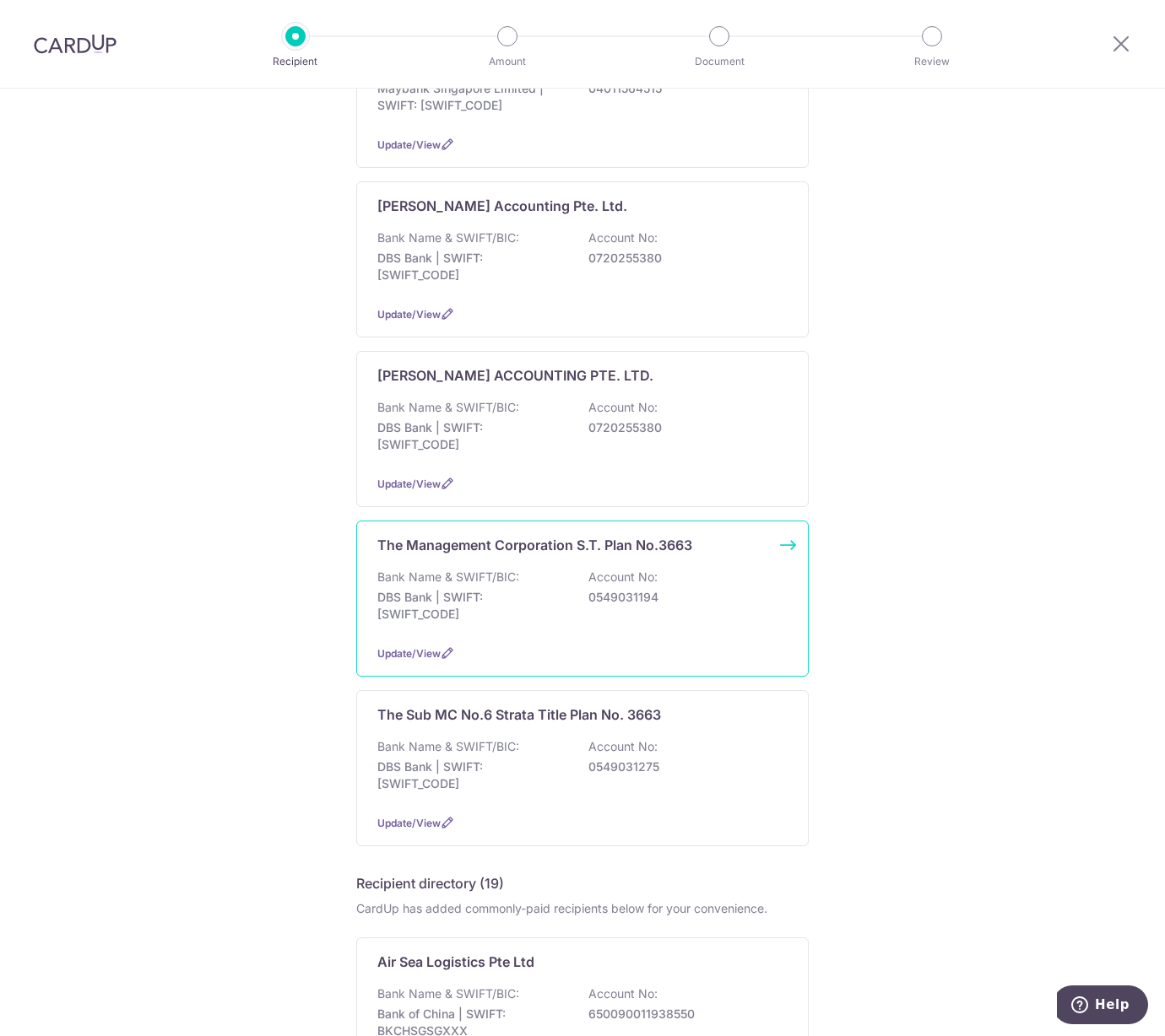
scroll to position [374, 0]
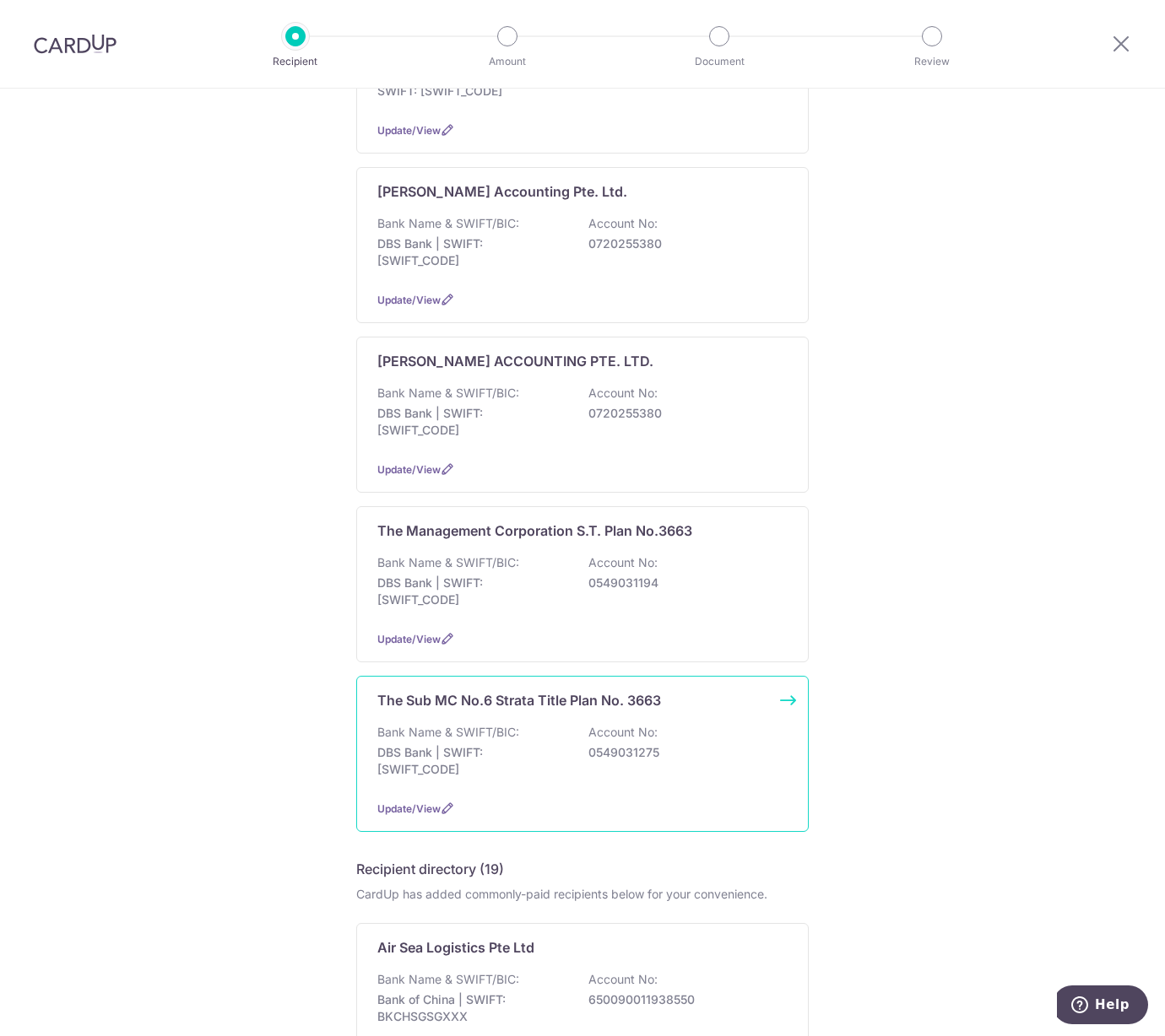
click at [474, 744] on p "DBS Bank | SWIFT: DBSSSGSGXXX" at bounding box center [471, 761] width 189 height 34
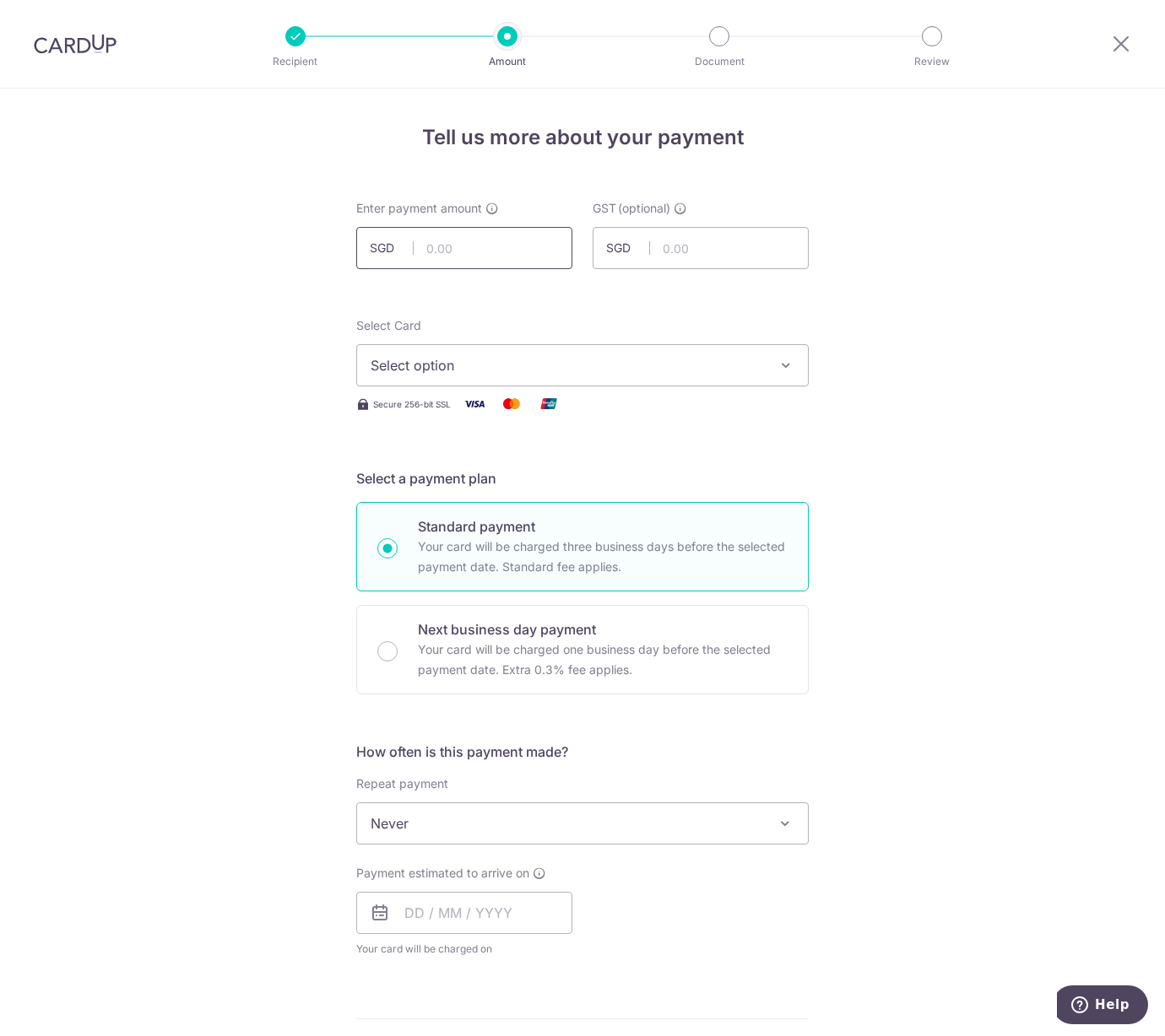
click at [519, 242] on input "text" at bounding box center [464, 248] width 216 height 43
type input "0"
type input "310.65"
click at [508, 337] on div "Select Card Select option Add credit card Your Cards **** 3337 **** 5719" at bounding box center [582, 352] width 453 height 69
click at [509, 351] on button "Select option" at bounding box center [582, 365] width 453 height 43
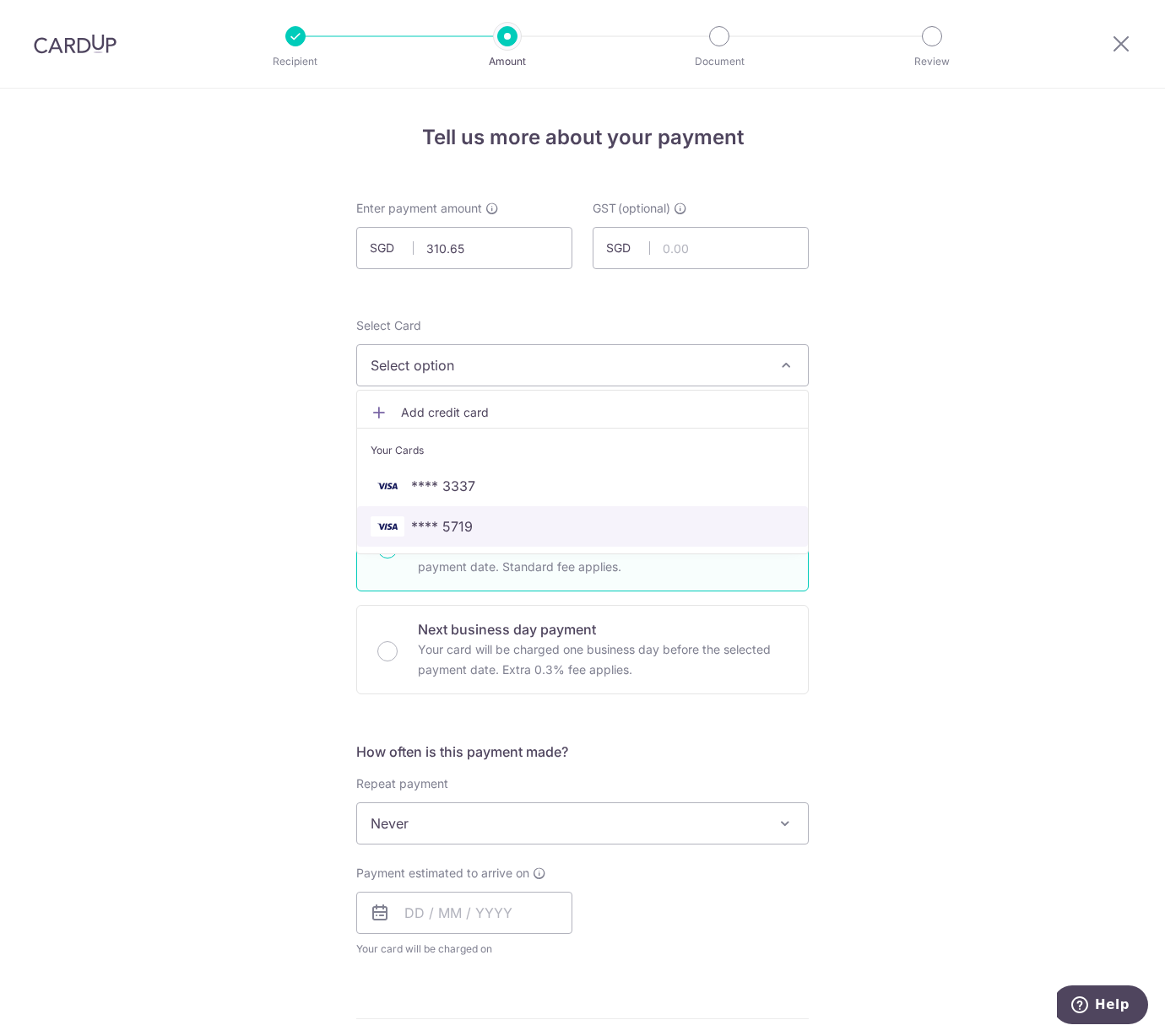
click at [448, 513] on link "**** 5719" at bounding box center [582, 527] width 451 height 41
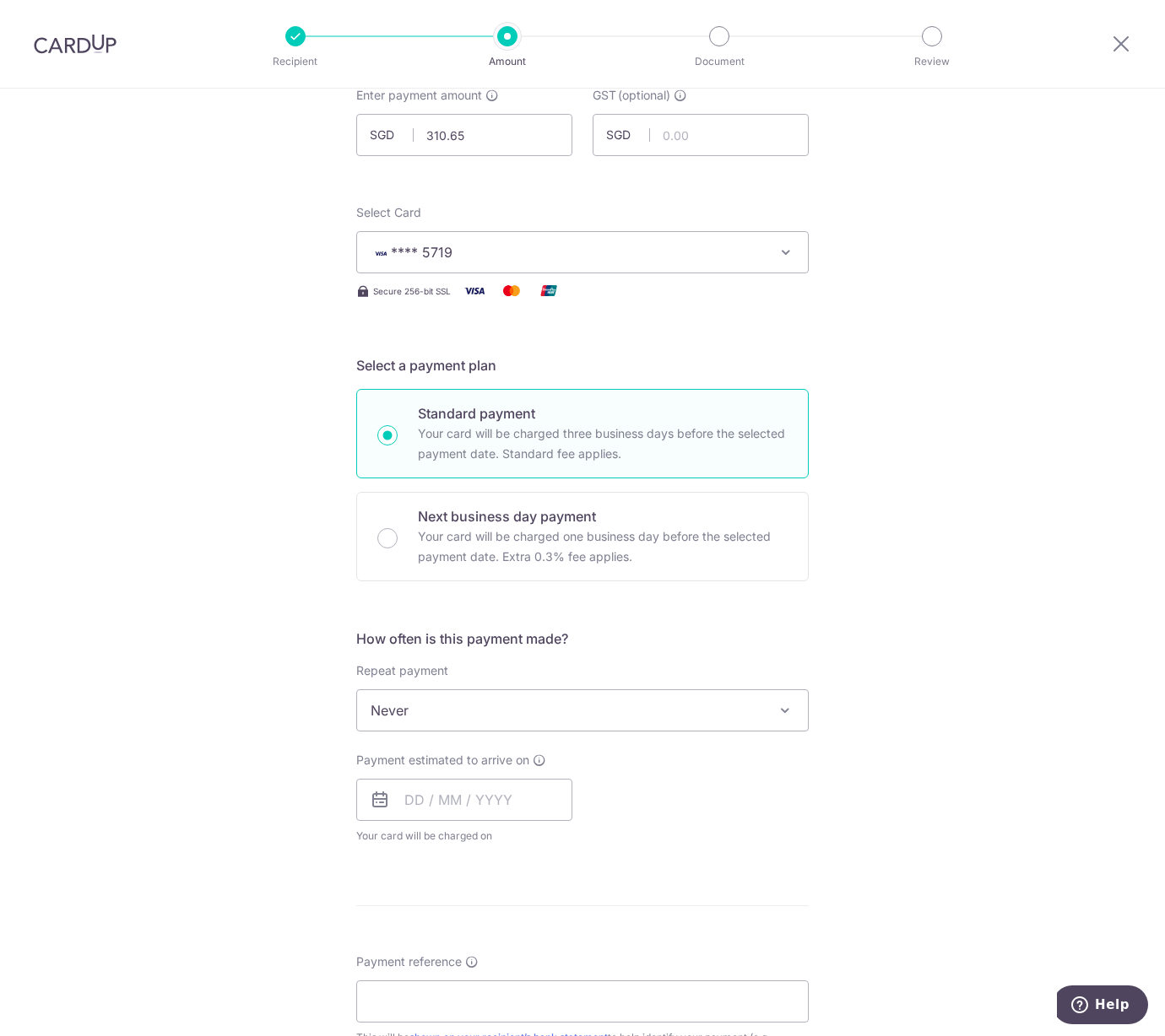
scroll to position [124, 0]
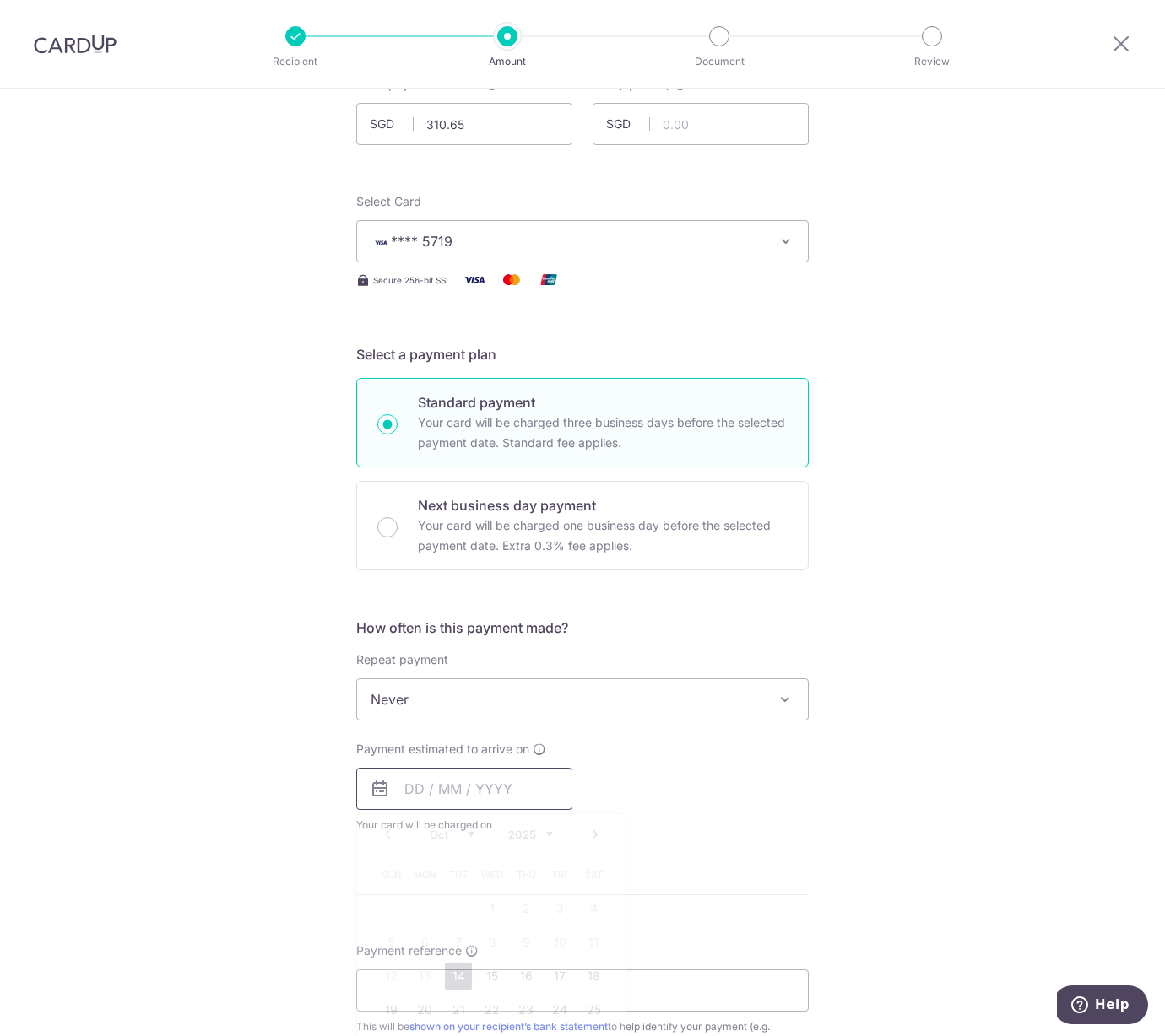
click at [427, 790] on input "text" at bounding box center [464, 789] width 216 height 43
click at [449, 968] on link "14" at bounding box center [458, 976] width 27 height 27
type input "14/10/2025"
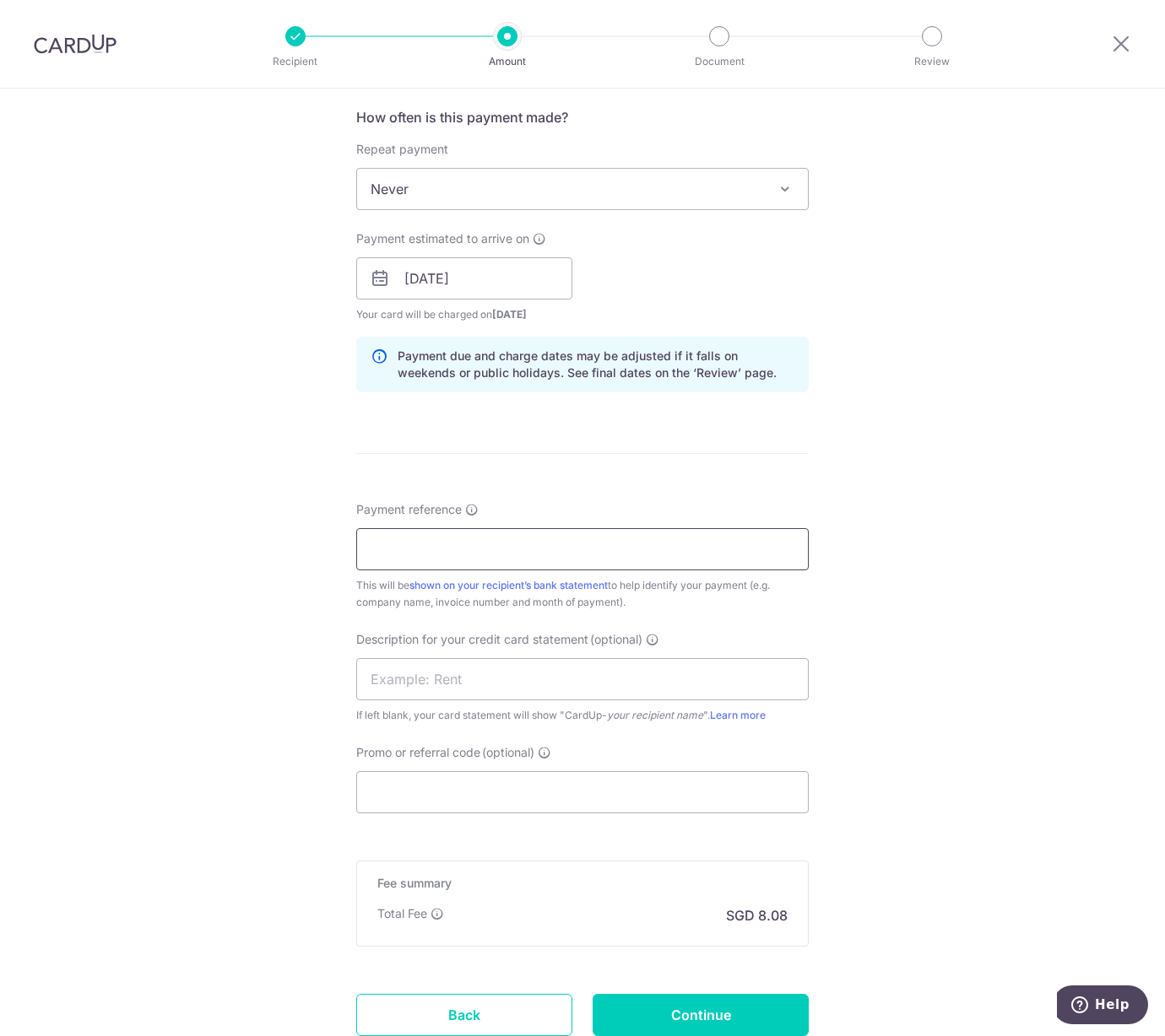
scroll to position [687, 0]
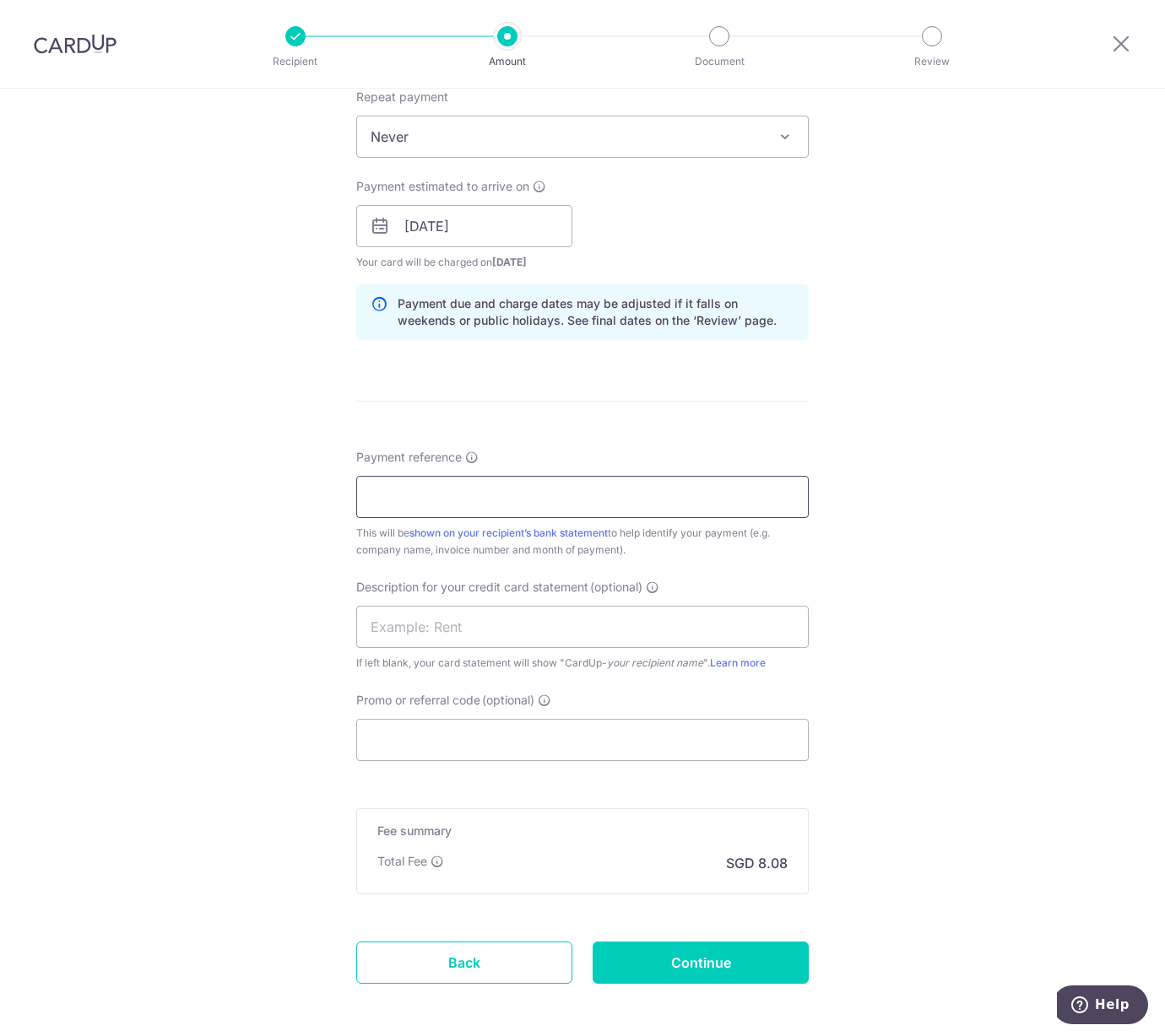
click at [432, 484] on input "Payment reference" at bounding box center [582, 497] width 453 height 43
paste input "Blk 28 07147"
type input "Blk 28 07147"
click at [395, 640] on input "text" at bounding box center [582, 627] width 453 height 43
paste input "Blk 28 07147"
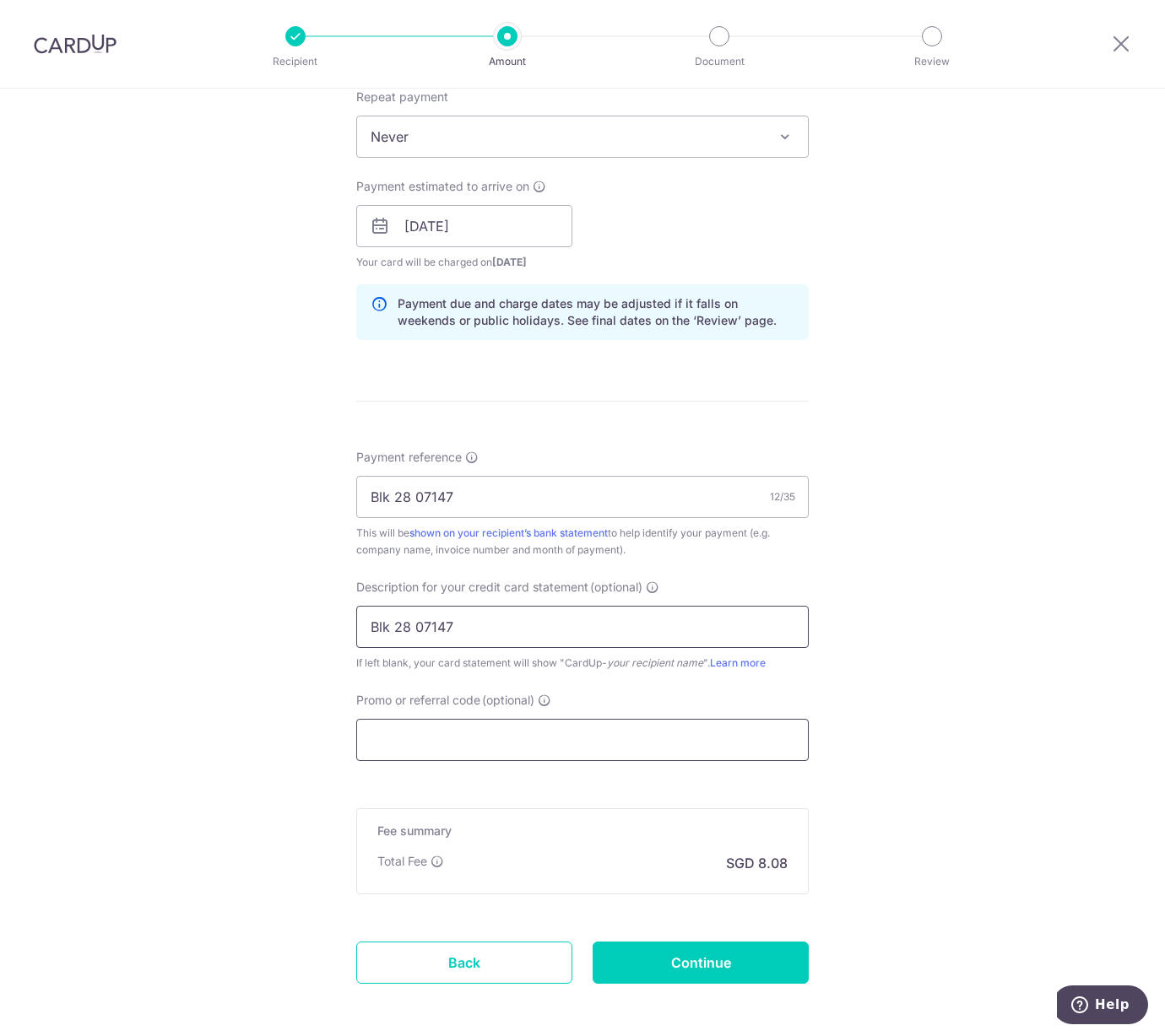
type input "Blk 28 07147"
click at [406, 729] on input "Promo or referral code (optional)" at bounding box center [582, 740] width 453 height 43
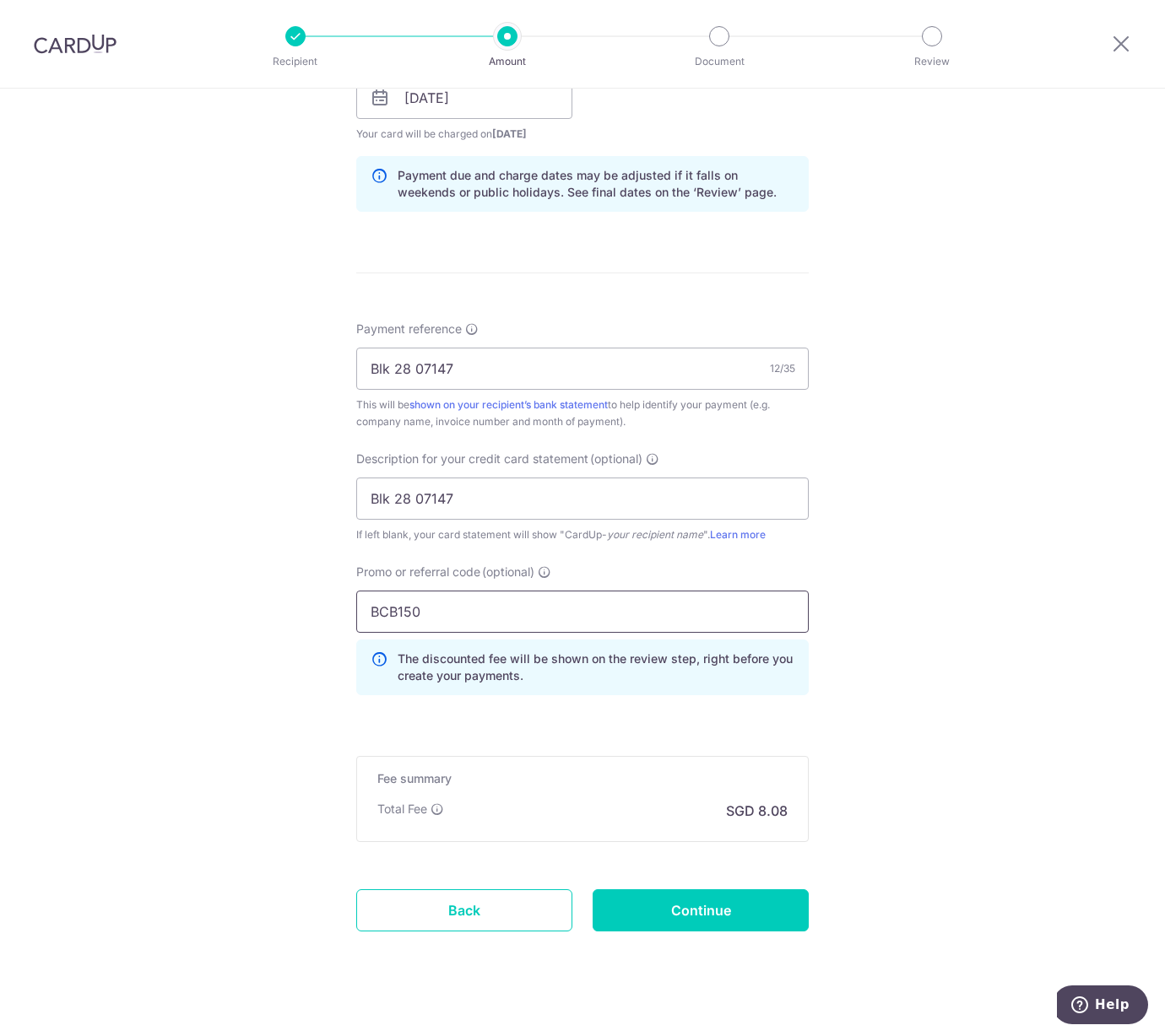
scroll to position [837, 0]
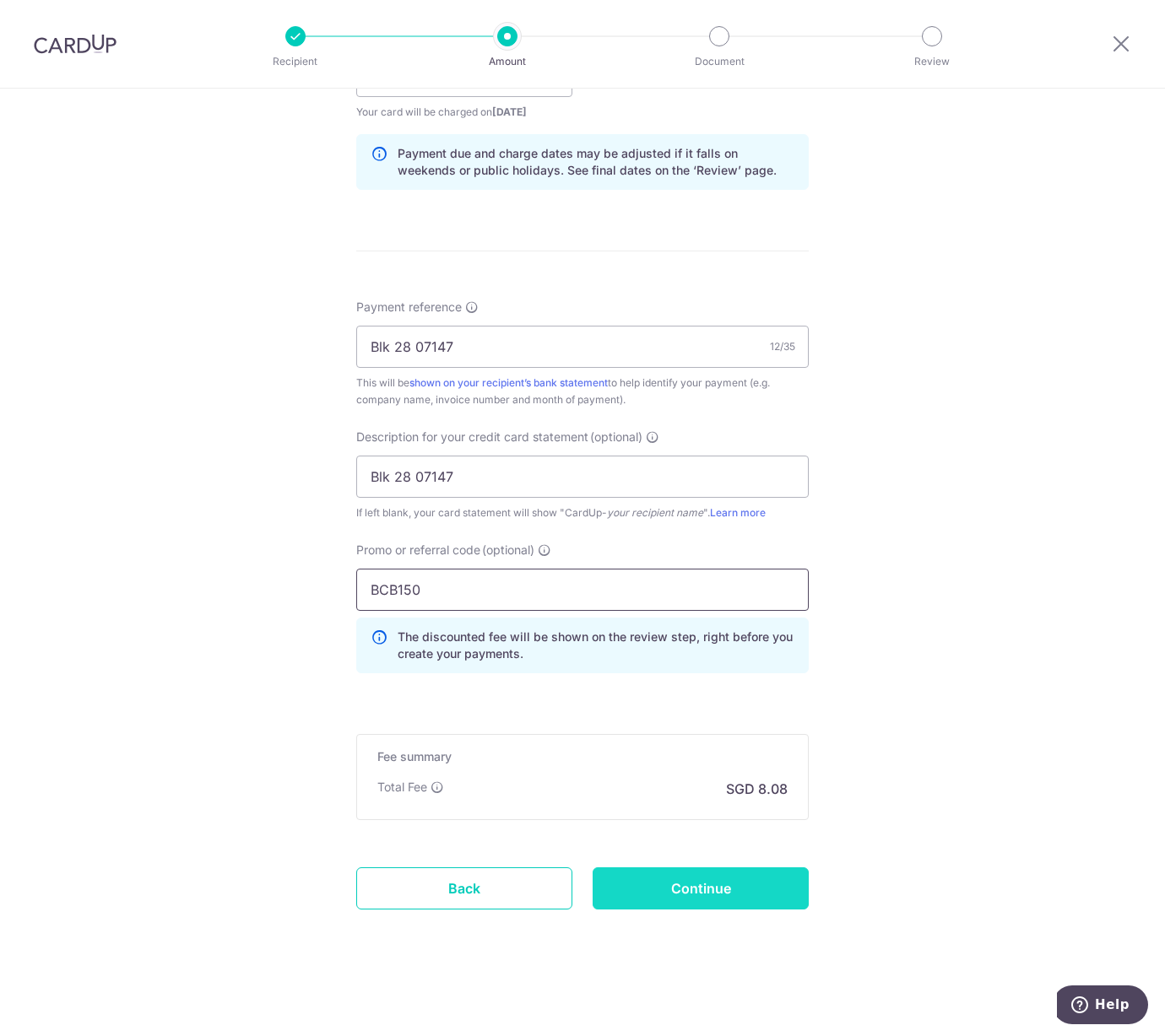
type input "BCB150"
click at [623, 900] on input "Continue" at bounding box center [701, 889] width 216 height 43
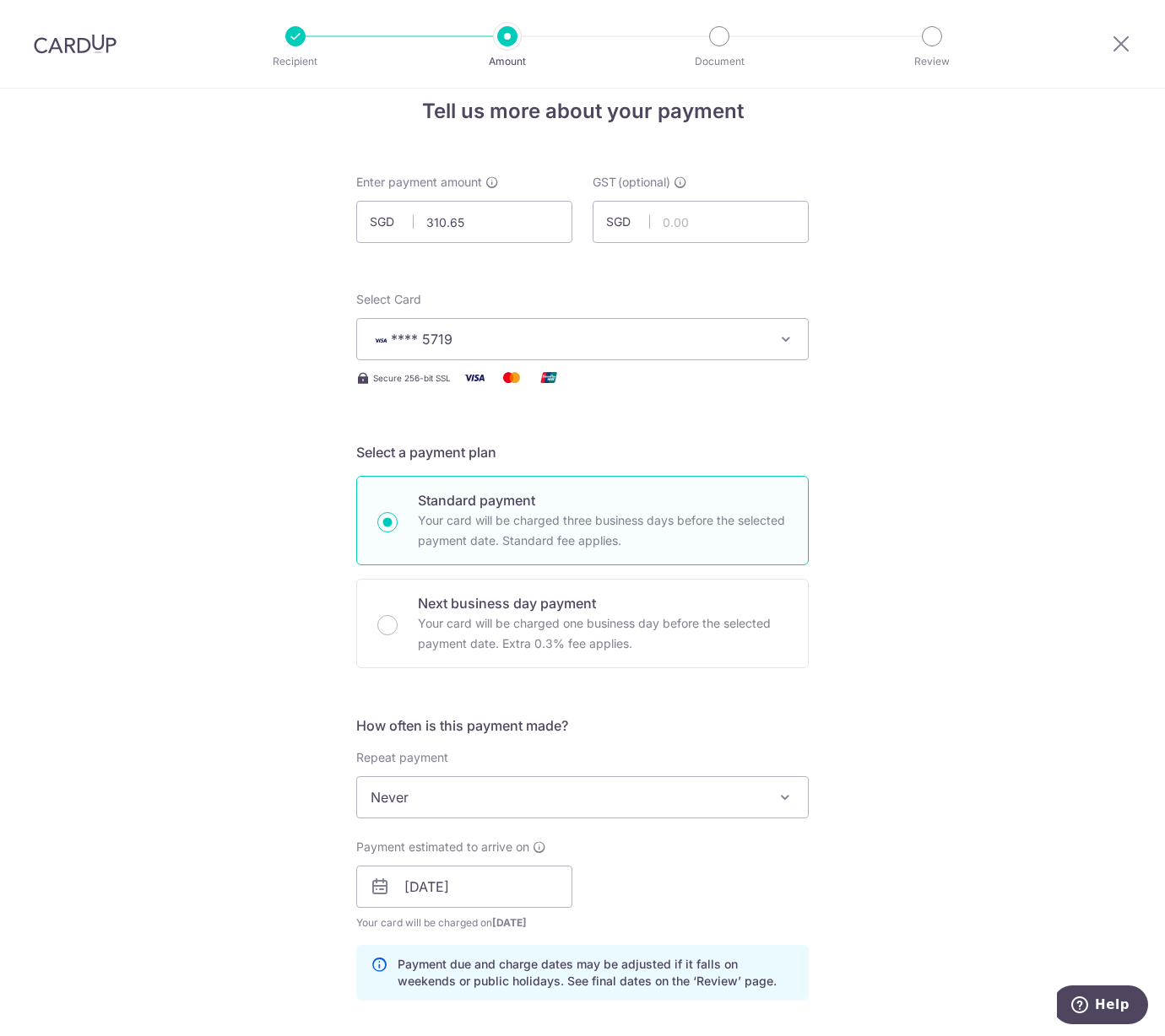
scroll to position [0, 0]
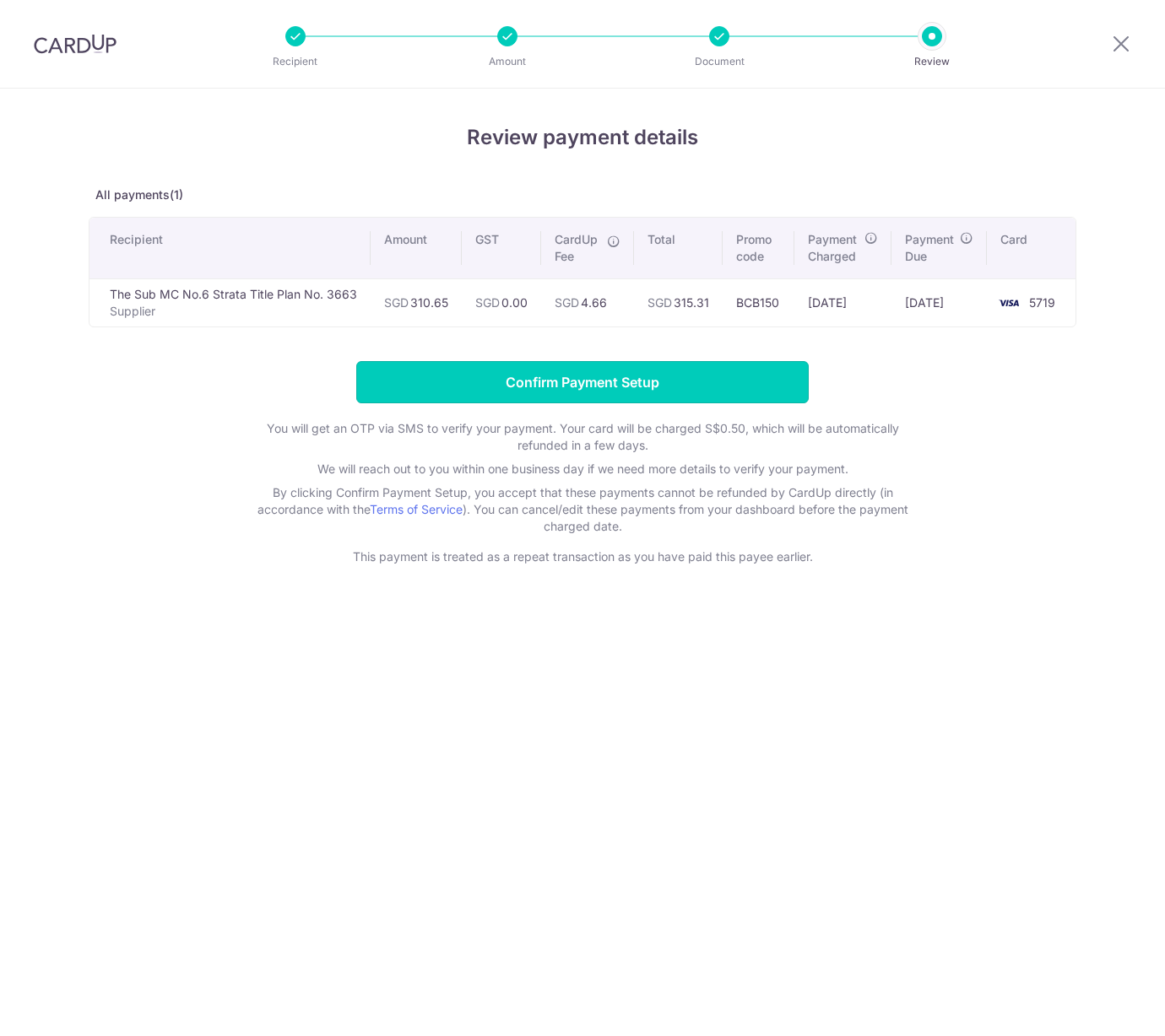
click at [417, 372] on input "Confirm Payment Setup" at bounding box center [582, 382] width 453 height 43
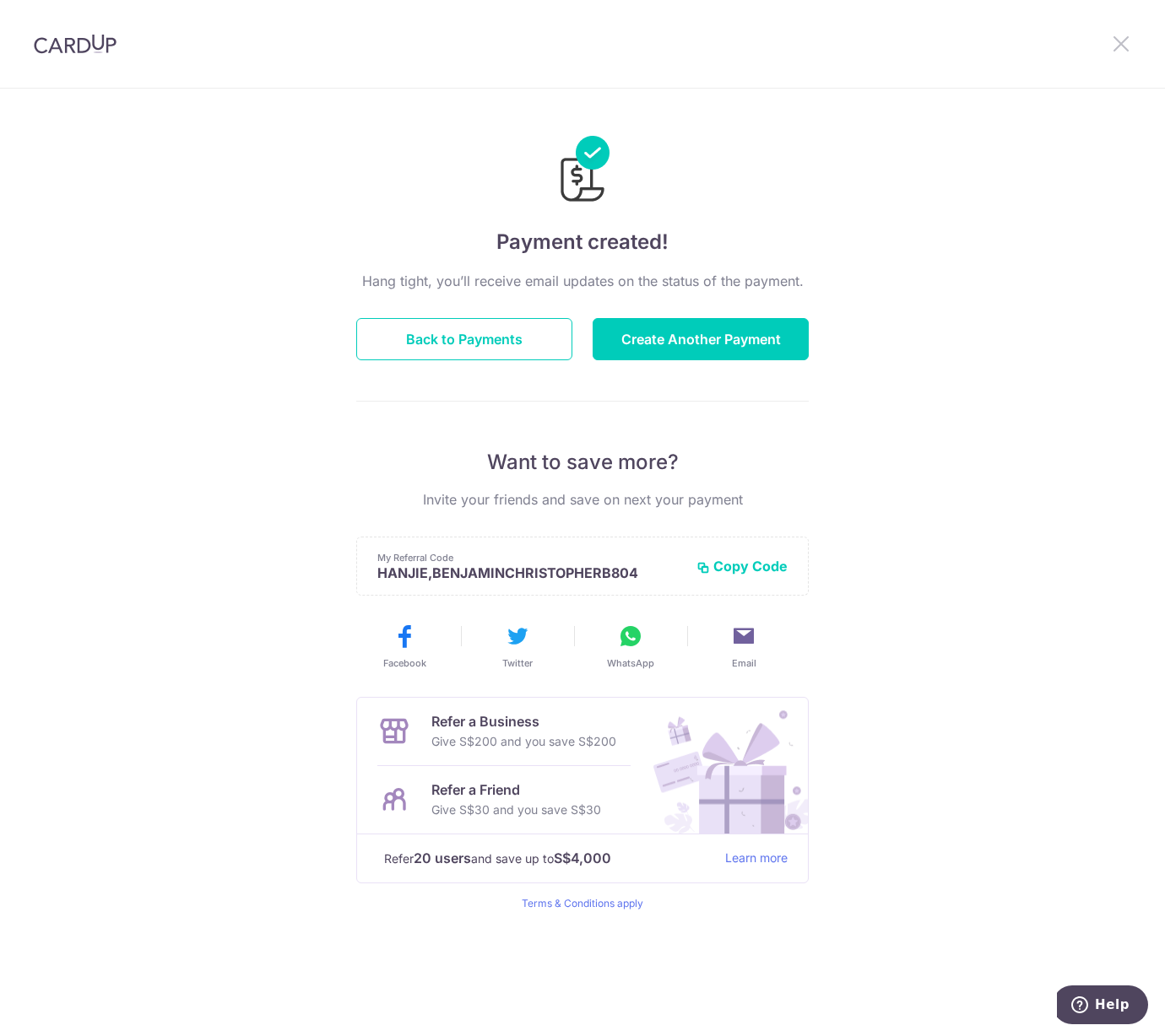
click at [1118, 43] on icon at bounding box center [1121, 43] width 20 height 21
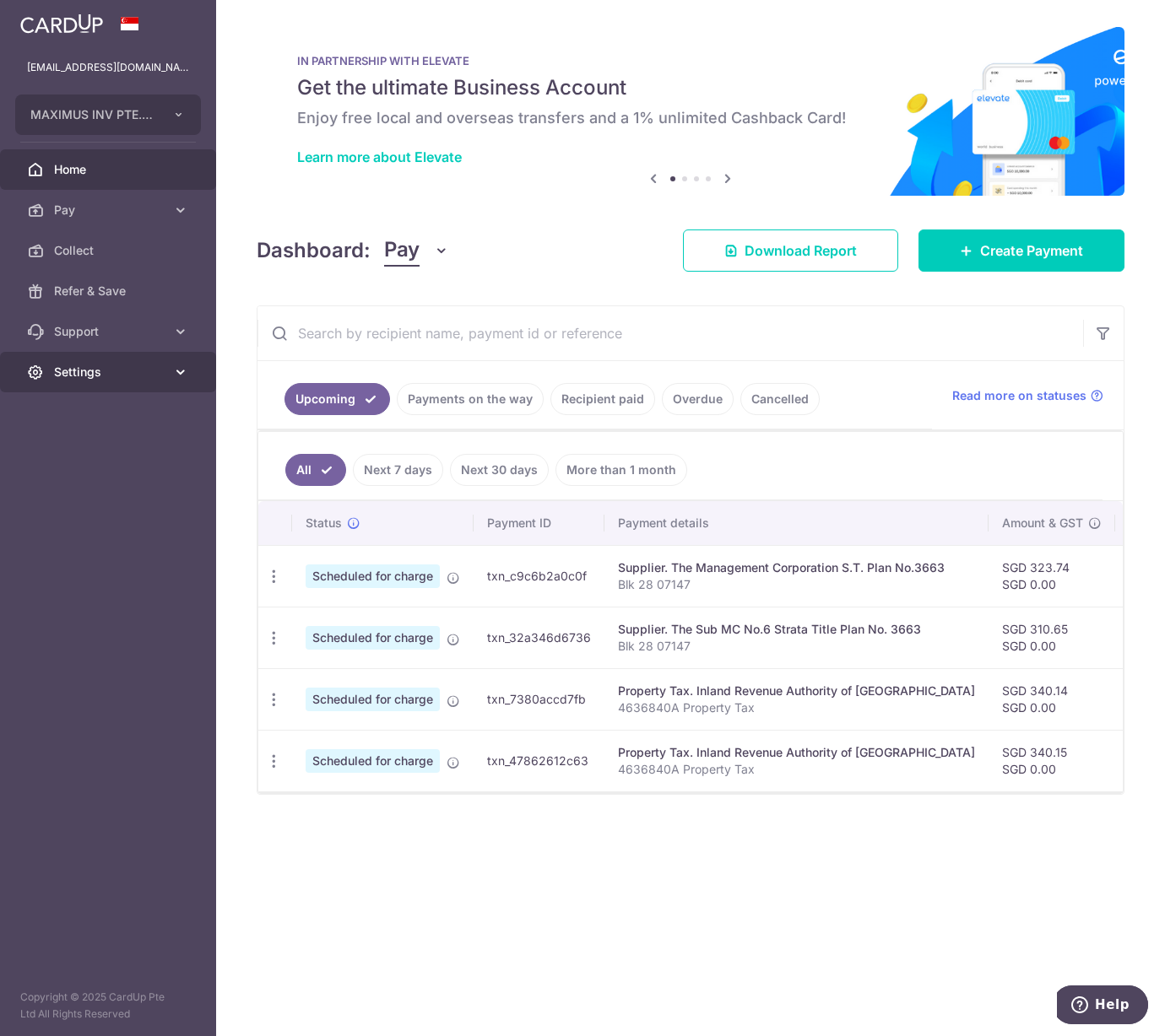
click at [98, 378] on span "Settings" at bounding box center [110, 372] width 112 height 17
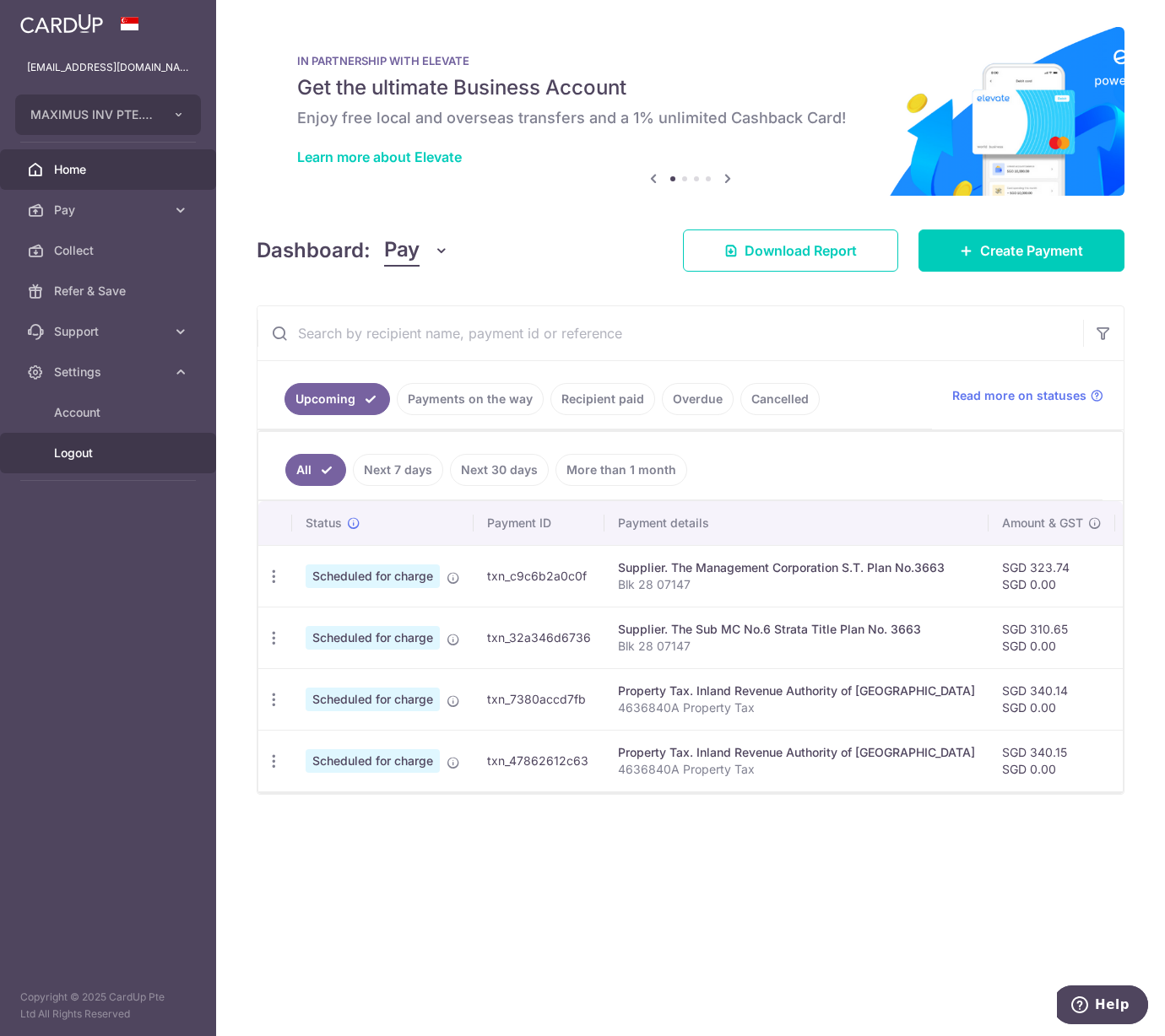
click at [95, 461] on link "Logout" at bounding box center [108, 453] width 216 height 41
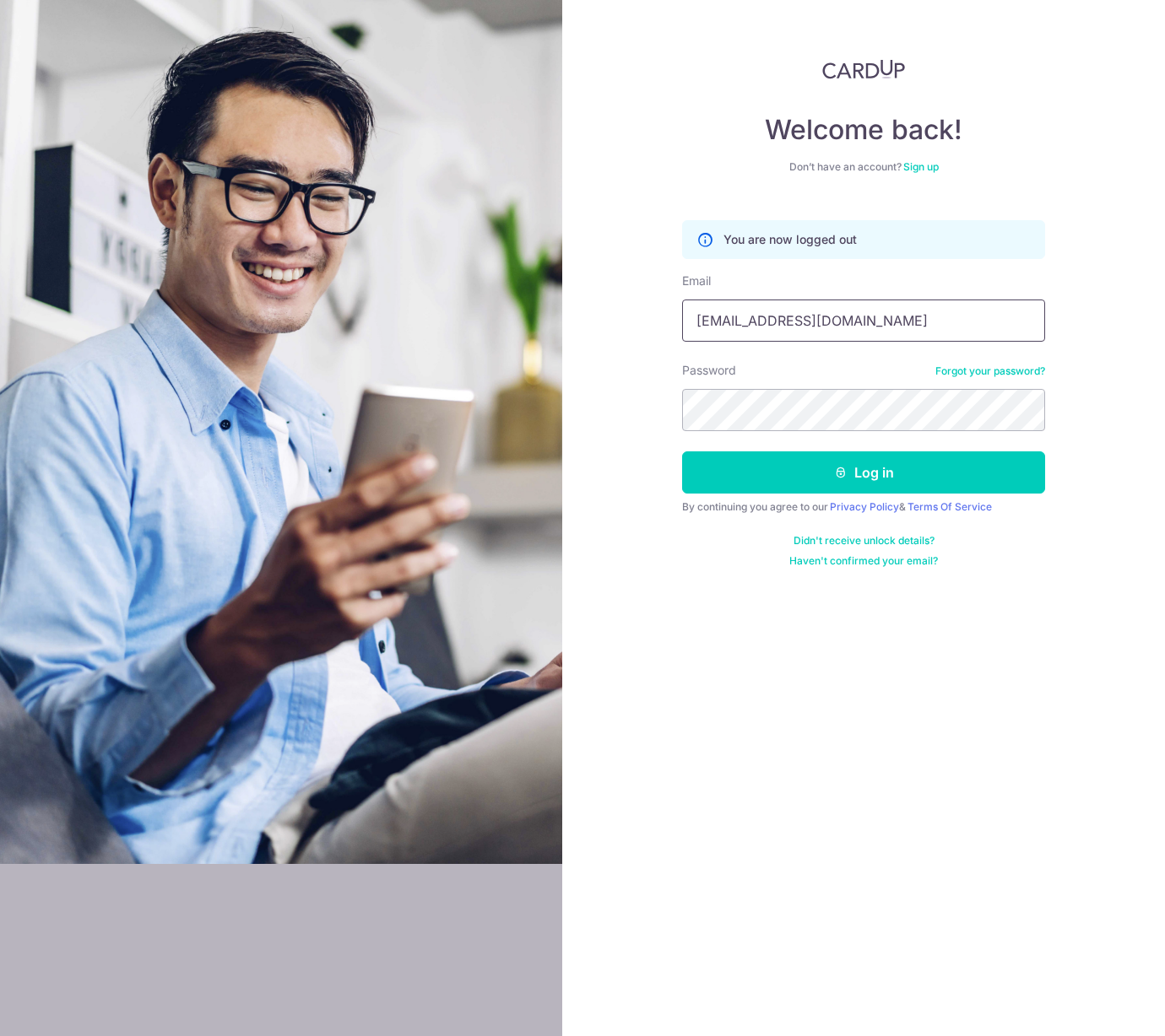
click at [740, 319] on input "benjaminchristopherboo@gmail.com" at bounding box center [863, 321] width 363 height 43
type input "benjaminchristopherboo+7@gmail.com"
click at [750, 479] on button "Log in" at bounding box center [863, 473] width 363 height 43
